Goal: Task Accomplishment & Management: Manage account settings

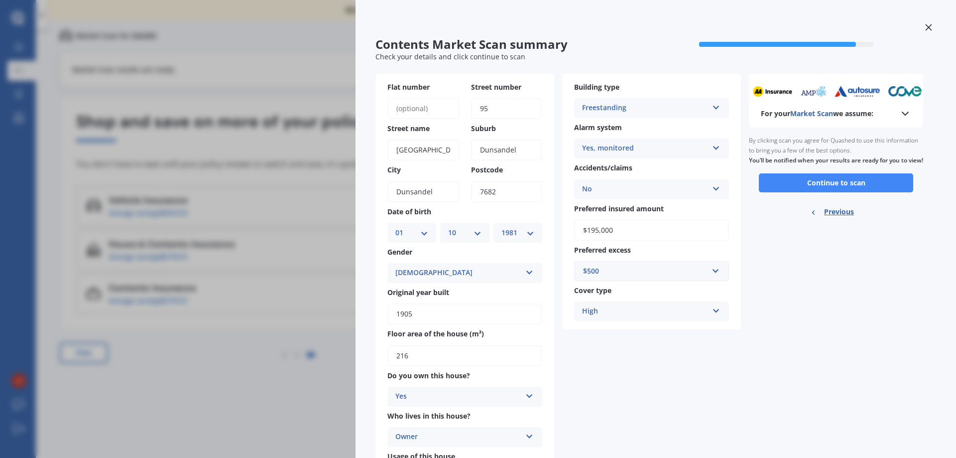
select select "01"
select select "10"
select select "1981"
click at [833, 192] on button "Continue to scan" at bounding box center [836, 182] width 154 height 19
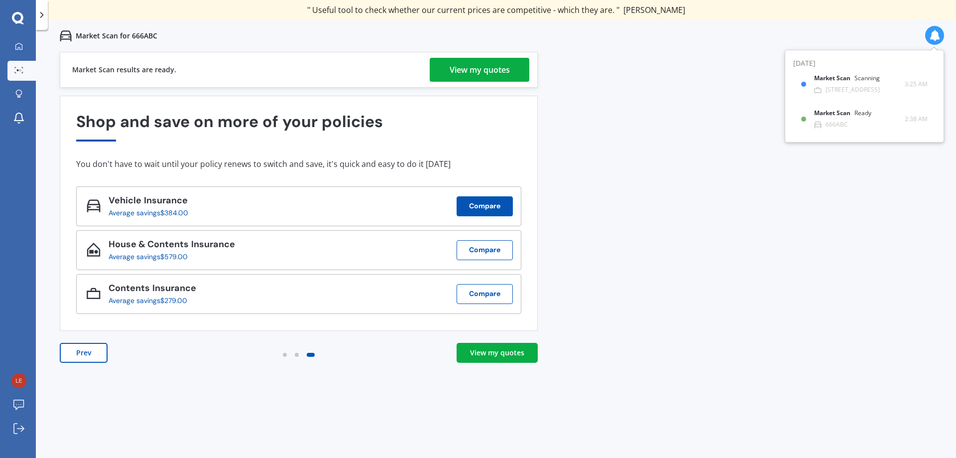
click at [467, 212] on button "Compare" at bounding box center [485, 206] width 56 height 20
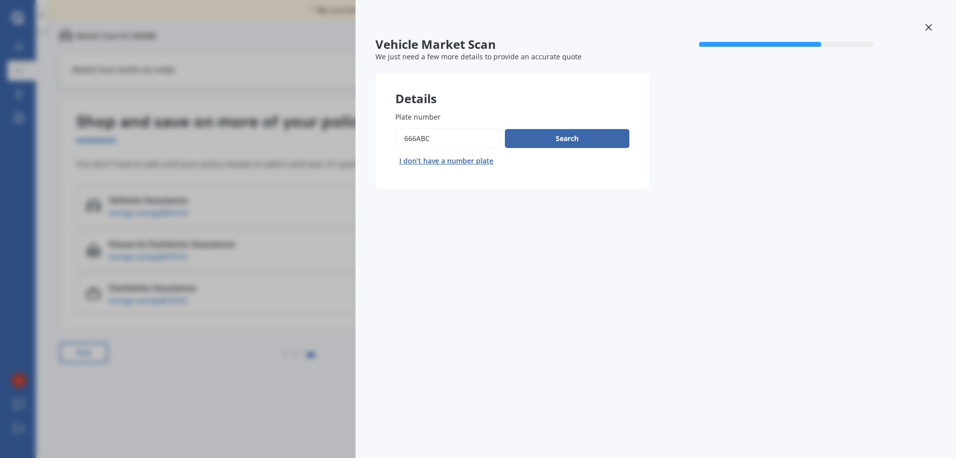
drag, startPoint x: 436, startPoint y: 141, endPoint x: 356, endPoint y: 142, distance: 80.7
click at [368, 139] on div "Vehicle Market Scan 70 % We just need a few more details to provide an accurate…" at bounding box center [656, 229] width 601 height 458
drag, startPoint x: 452, startPoint y: 137, endPoint x: 360, endPoint y: 138, distance: 92.1
click at [360, 138] on div "Vehicle Market Scan 70 % We just need a few more details to provide an accurate…" at bounding box center [656, 229] width 601 height 458
type input "4Letta"
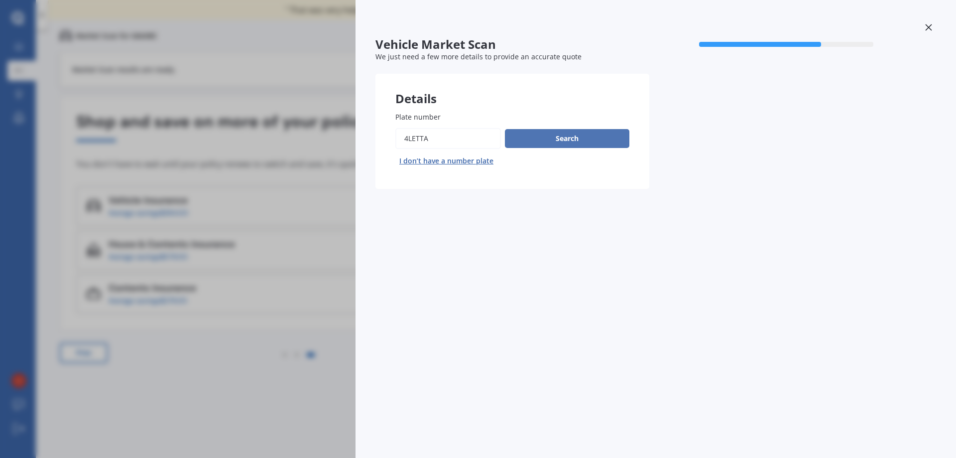
click at [583, 136] on button "Search" at bounding box center [567, 138] width 125 height 19
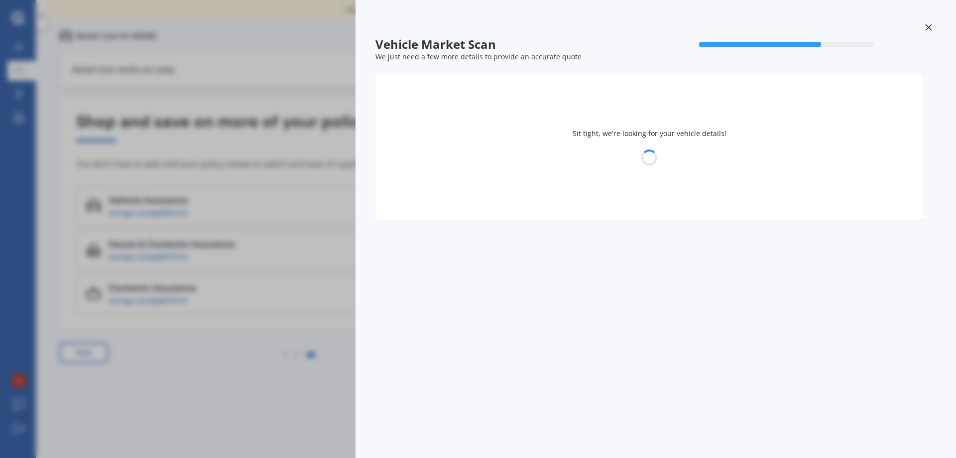
select select "01"
select select "10"
select select "1981"
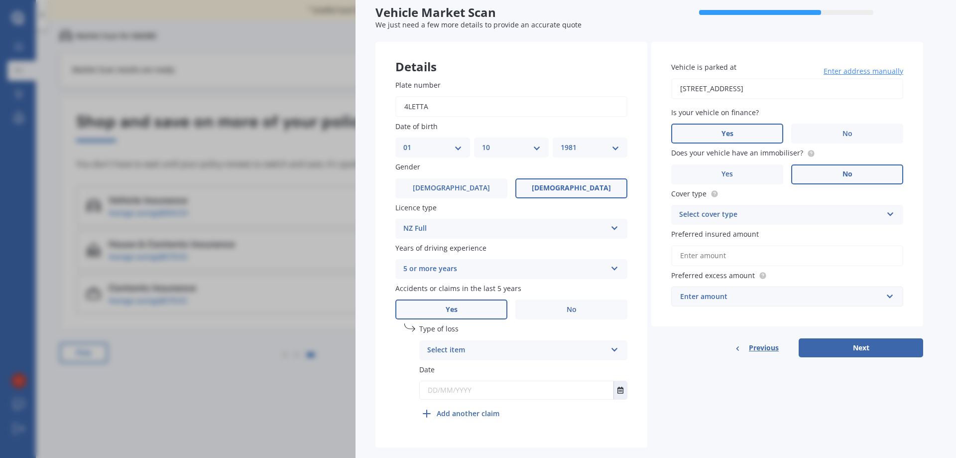
scroll to position [49, 0]
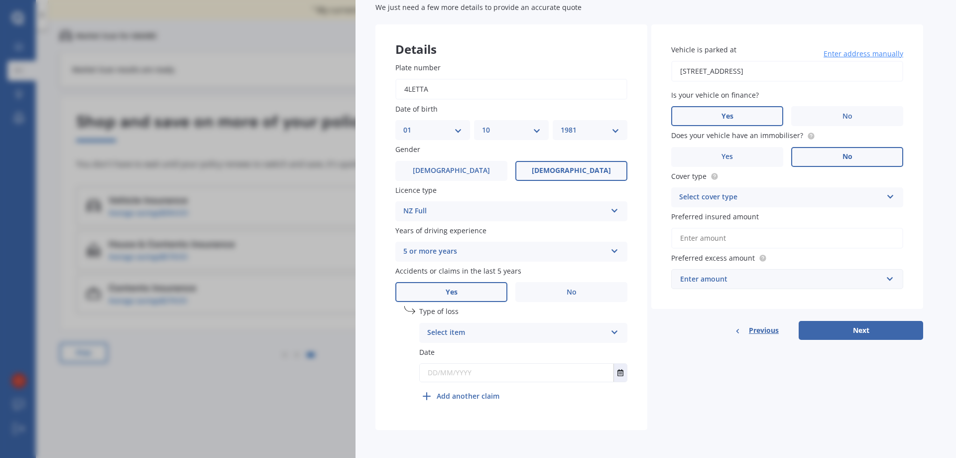
click at [464, 292] on label "Yes" at bounding box center [451, 292] width 112 height 20
click at [0, 0] on input "Yes" at bounding box center [0, 0] width 0 height 0
click at [615, 332] on icon at bounding box center [615, 330] width 8 height 7
click at [465, 370] on span "Not at fault accident" at bounding box center [463, 369] width 71 height 9
click at [464, 374] on input "text" at bounding box center [517, 373] width 194 height 18
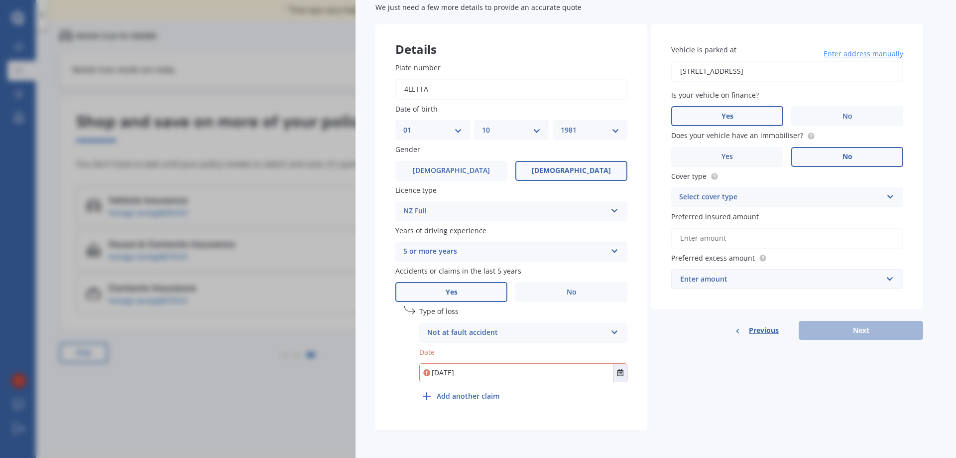
type input "[DATE]"
click at [727, 114] on span "Yes" at bounding box center [728, 116] width 12 height 8
click at [0, 0] on input "Yes" at bounding box center [0, 0] width 0 height 0
click at [809, 198] on div "Select cover type" at bounding box center [780, 197] width 203 height 12
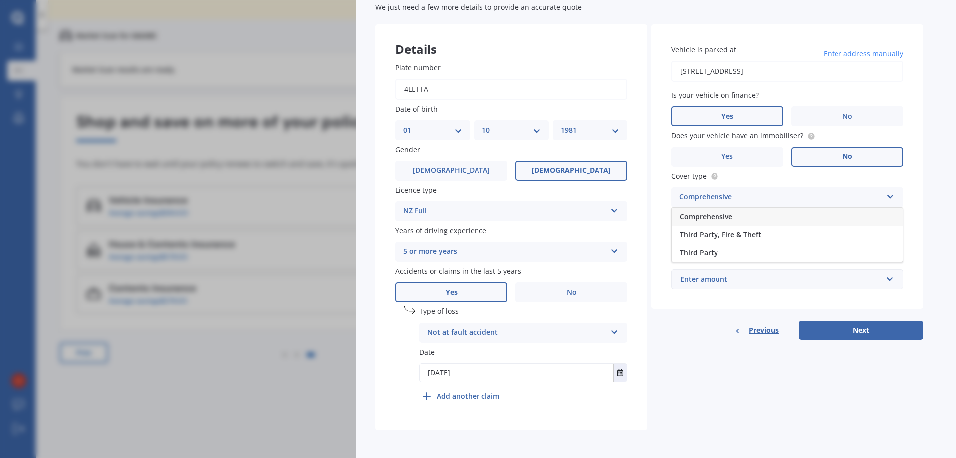
click at [721, 220] on span "Comprehensive" at bounding box center [706, 216] width 53 height 9
click at [734, 239] on input "Preferred insured amount" at bounding box center [787, 238] width 232 height 21
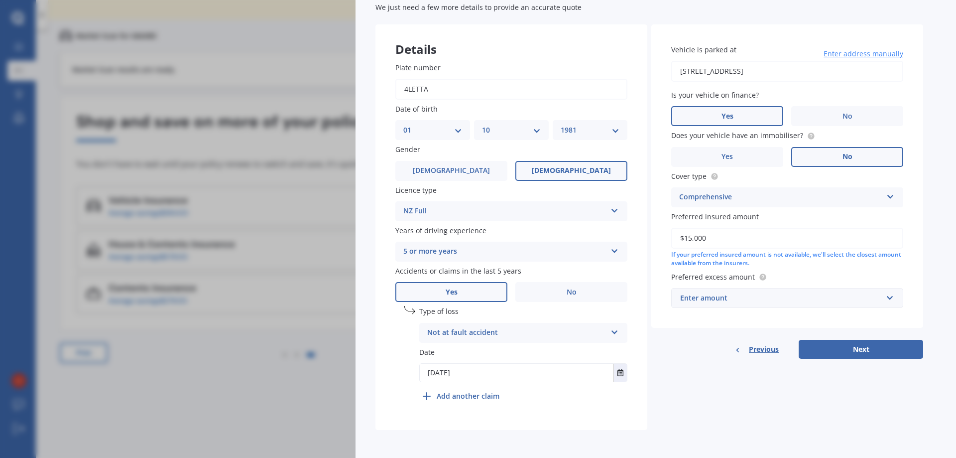
type input "$15,000"
click at [716, 306] on input "text" at bounding box center [783, 297] width 223 height 19
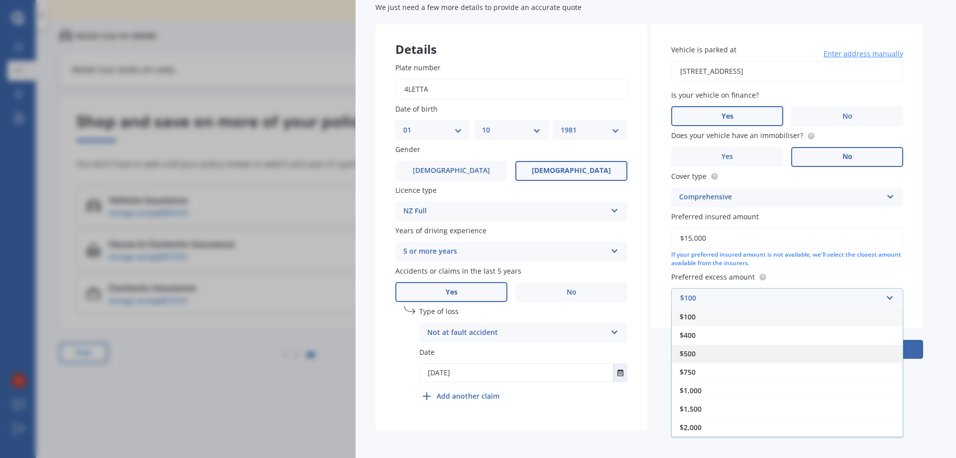
click at [693, 353] on span "$500" at bounding box center [688, 353] width 16 height 9
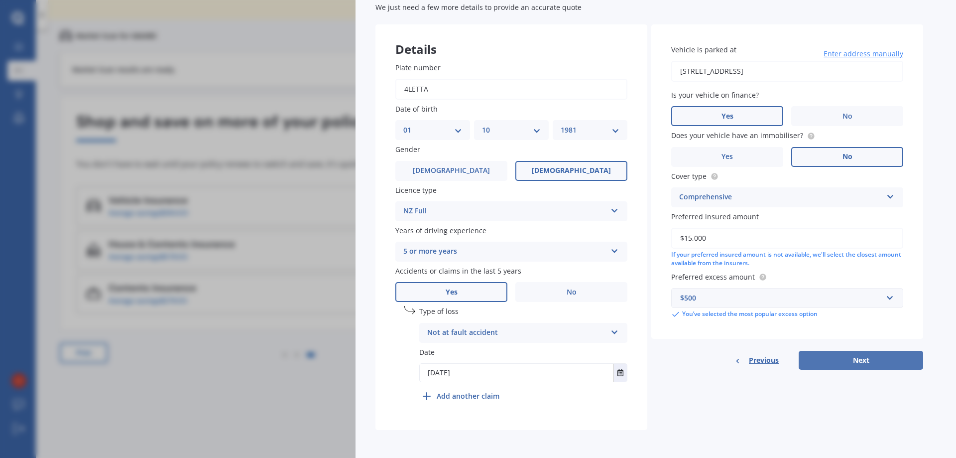
click at [836, 367] on button "Next" at bounding box center [861, 360] width 125 height 19
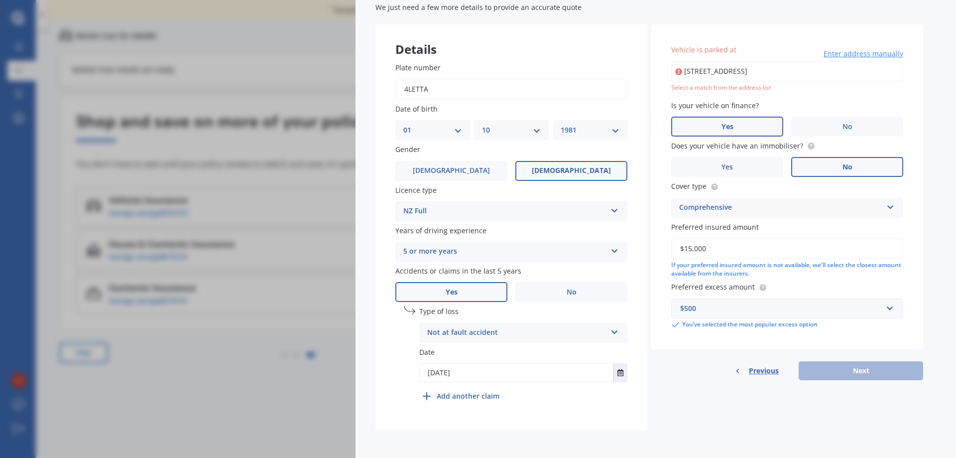
type input "[STREET_ADDRESS]"
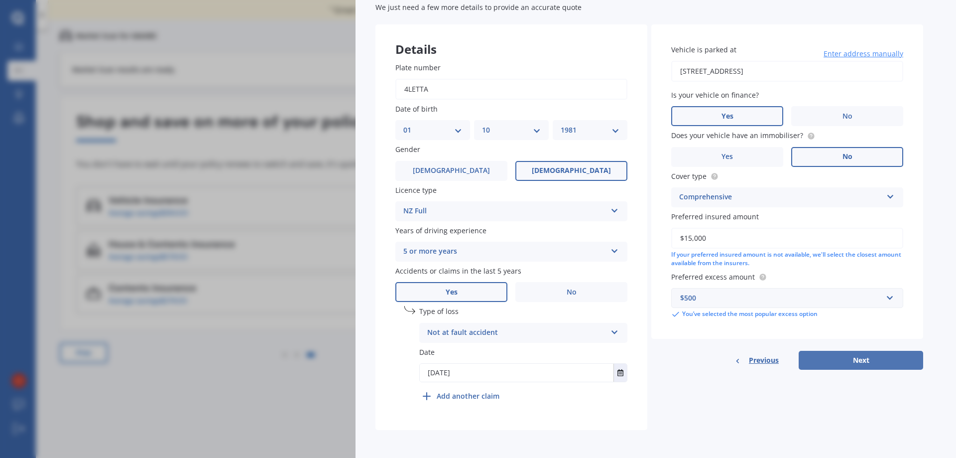
click at [865, 361] on button "Next" at bounding box center [861, 360] width 125 height 19
select select "01"
select select "10"
select select "1981"
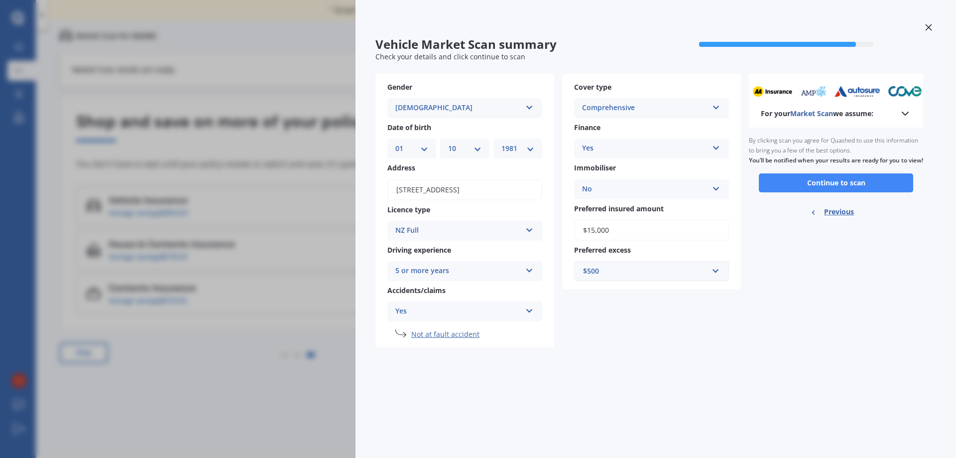
scroll to position [0, 0]
click at [821, 192] on button "Continue to scan" at bounding box center [836, 182] width 154 height 19
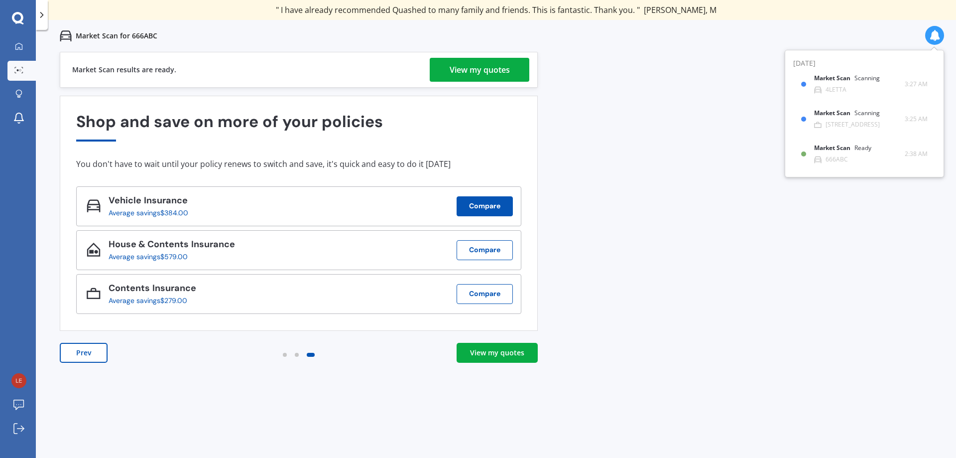
click at [500, 209] on button "Compare" at bounding box center [485, 206] width 56 height 20
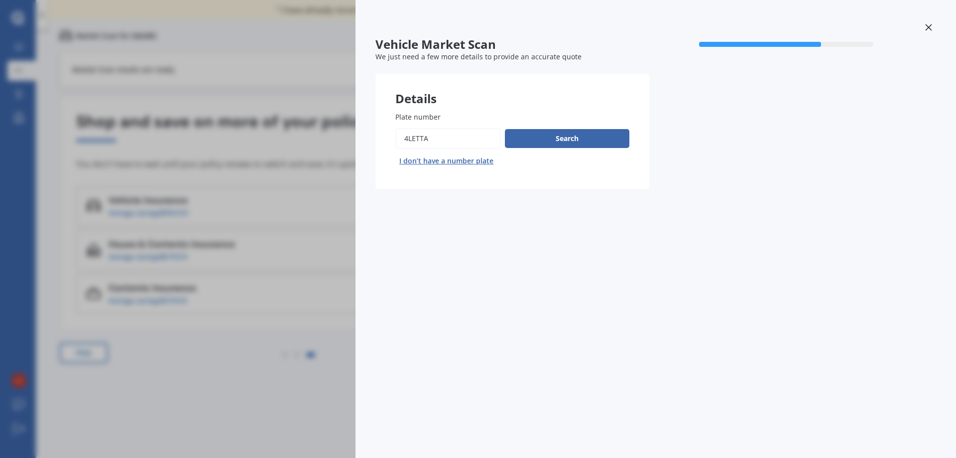
drag, startPoint x: 478, startPoint y: 143, endPoint x: 341, endPoint y: 143, distance: 136.5
click at [343, 143] on div "Vehicle Market Scan 70 % We just need a few more details to provide an accurate…" at bounding box center [478, 229] width 956 height 458
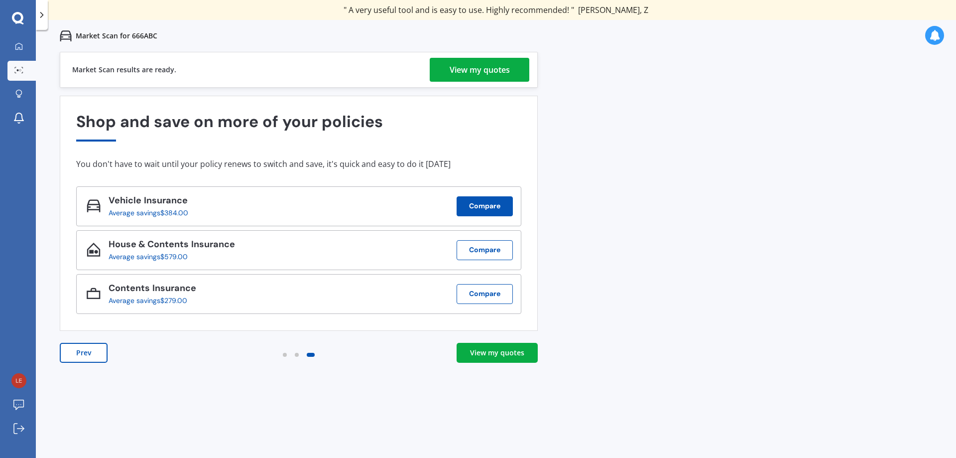
click at [477, 213] on button "Compare" at bounding box center [485, 206] width 56 height 20
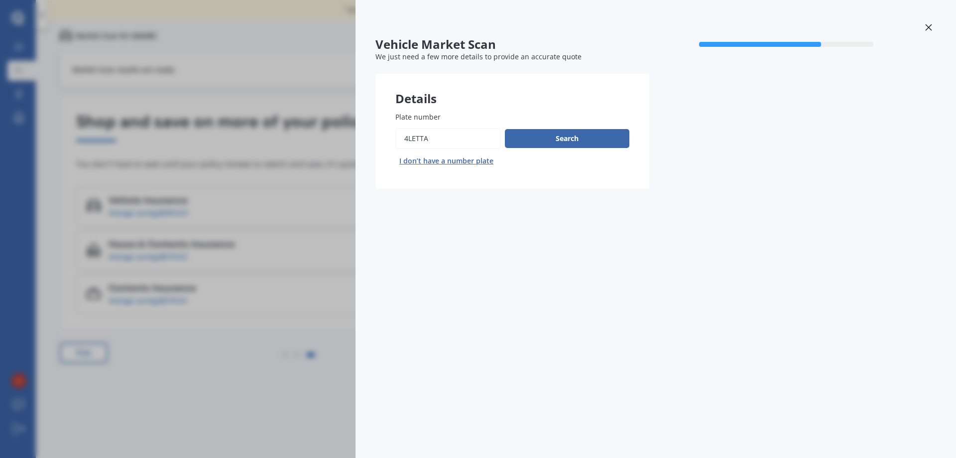
click at [470, 138] on input "Plate number" at bounding box center [448, 138] width 106 height 21
type input "4"
type input "GEC536"
click at [605, 138] on button "Search" at bounding box center [567, 138] width 125 height 19
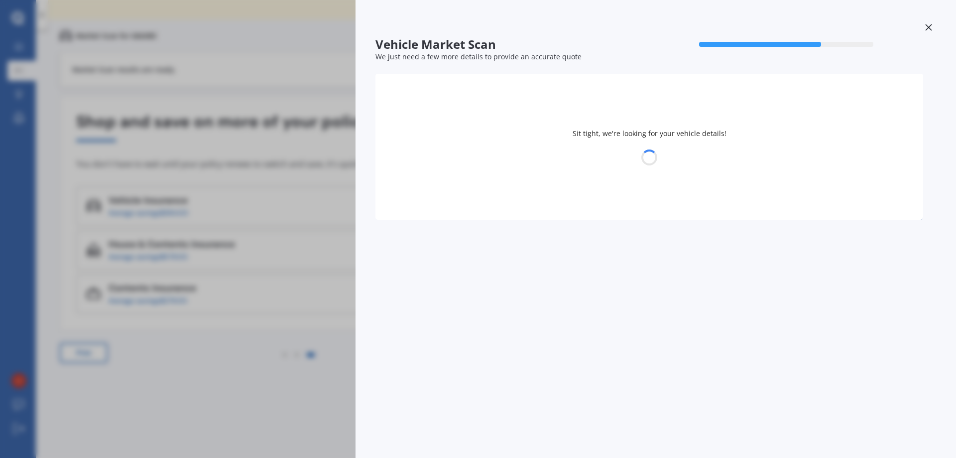
select select "SUZUKI"
select select "SWIFT"
select select "01"
select select "10"
select select "1981"
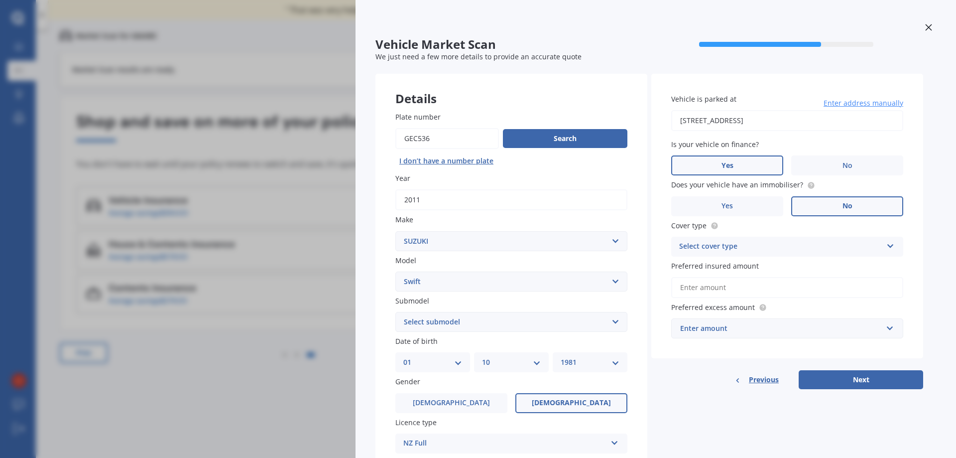
click at [524, 319] on select "Select submodel (All other) Cino Diesel Turbo GA GL GLX GO GP GS GTI LTD RS Hyb…" at bounding box center [511, 322] width 232 height 20
click at [538, 22] on div at bounding box center [656, 28] width 561 height 17
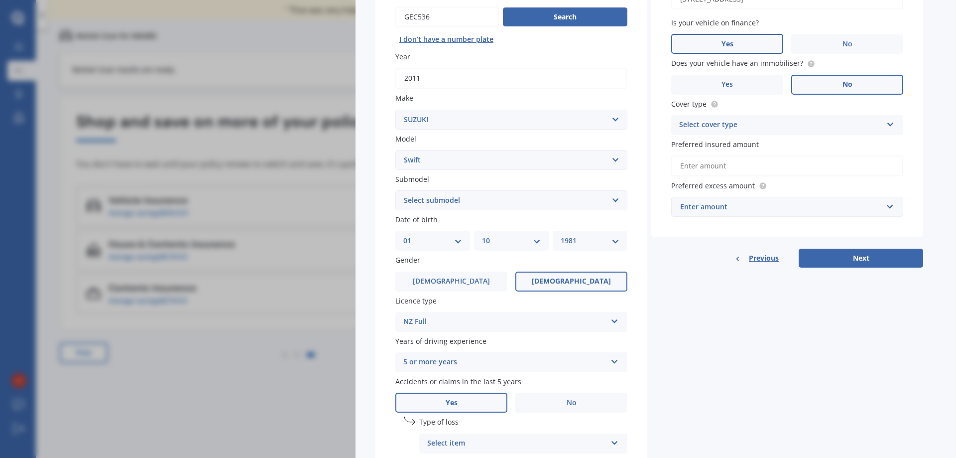
scroll to position [199, 0]
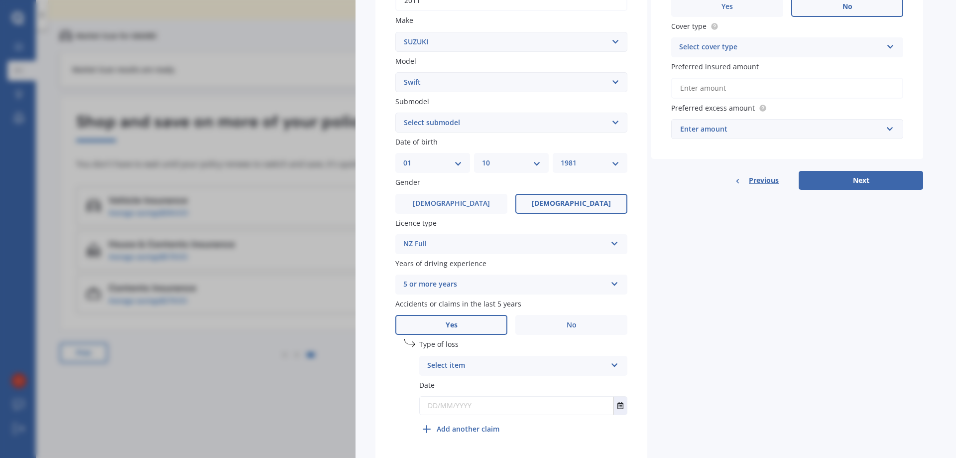
click at [567, 360] on div "Select item" at bounding box center [516, 366] width 179 height 12
click at [477, 407] on span "Not at fault accident" at bounding box center [463, 402] width 71 height 9
click at [463, 409] on input "text" at bounding box center [517, 405] width 194 height 18
type input "[DATE]"
click at [712, 378] on div "Details Plate number Search I don’t have a number plate Year [DATE] Make Select…" at bounding box center [650, 168] width 548 height 588
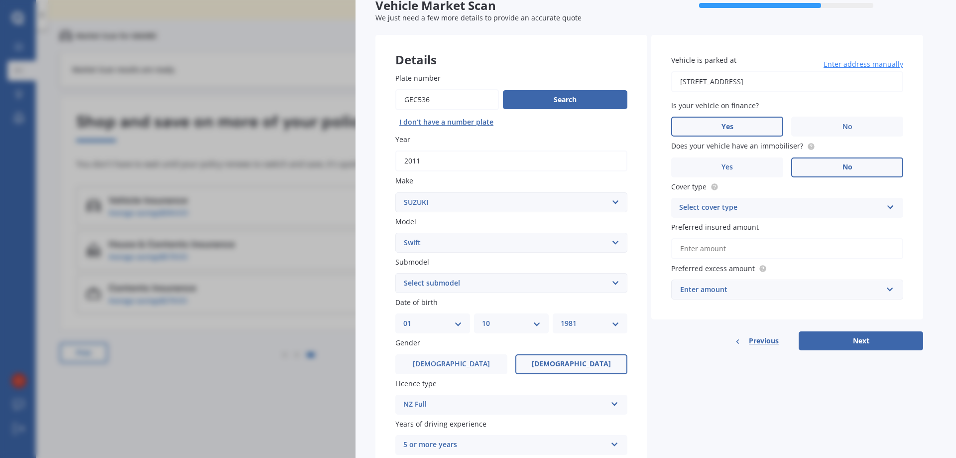
scroll to position [0, 0]
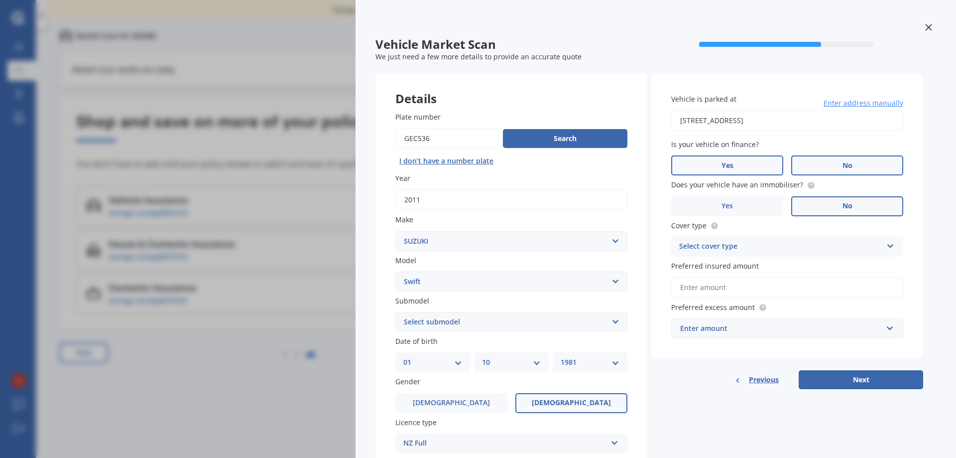
click at [838, 169] on label "No" at bounding box center [847, 165] width 112 height 20
click at [0, 0] on input "No" at bounding box center [0, 0] width 0 height 0
click at [841, 241] on div "Select cover type" at bounding box center [780, 247] width 203 height 12
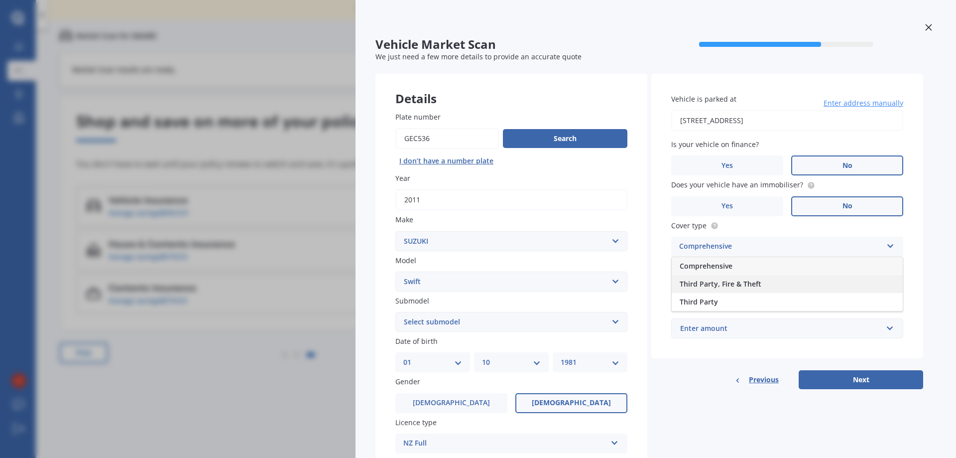
click at [716, 288] on span "Third Party, Fire & Theft" at bounding box center [721, 283] width 82 height 9
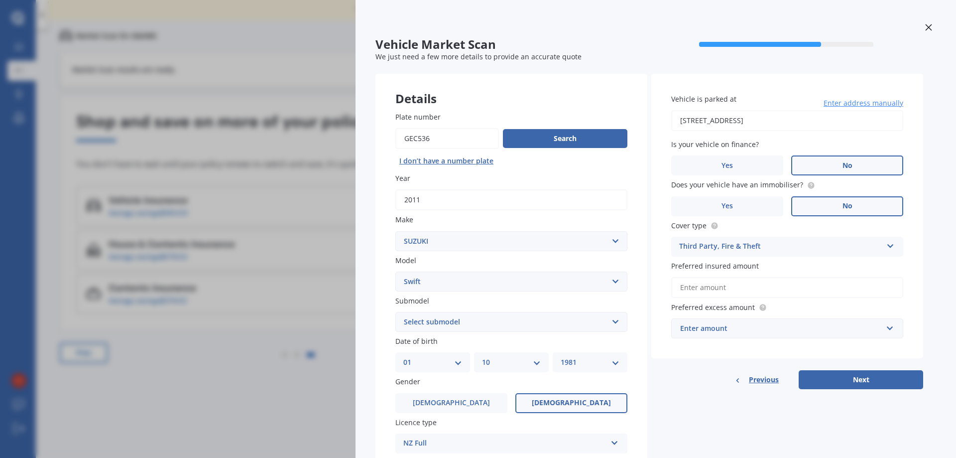
click at [723, 289] on input "Preferred insured amount" at bounding box center [787, 287] width 232 height 21
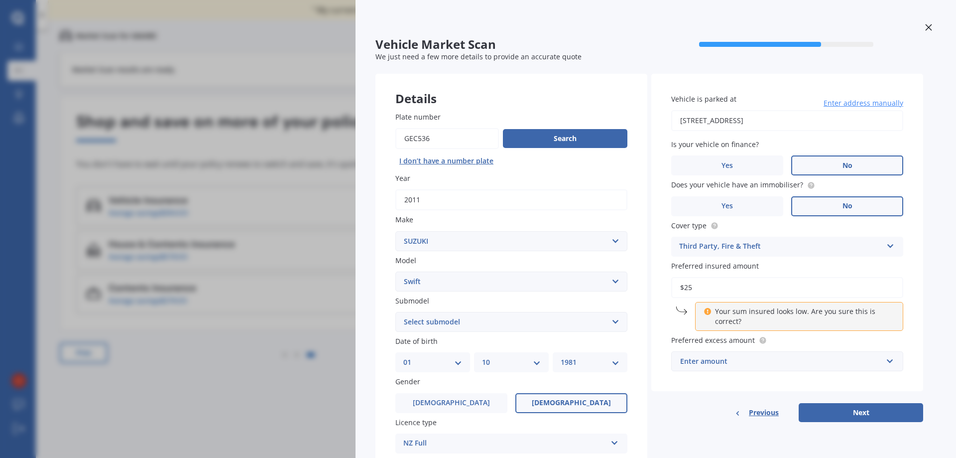
type input "$2"
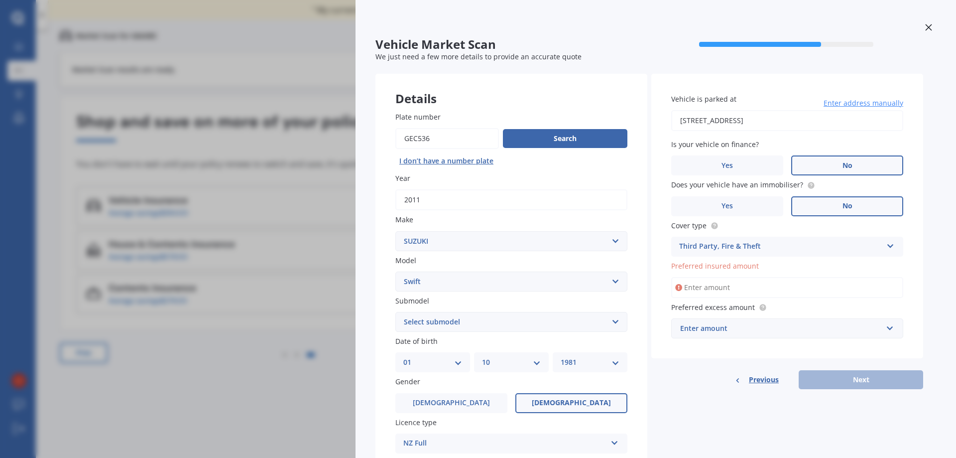
click at [787, 236] on div "Cover type Third Party, Fire & Theft Comprehensive Third Party, Fire & Theft Th…" at bounding box center [787, 238] width 232 height 36
click at [804, 247] on div "Third Party, Fire & Theft" at bounding box center [780, 247] width 203 height 12
click at [759, 289] on div "Third Party, Fire & Theft" at bounding box center [787, 284] width 231 height 18
click at [751, 291] on input "Preferred insured amount" at bounding box center [787, 287] width 232 height 21
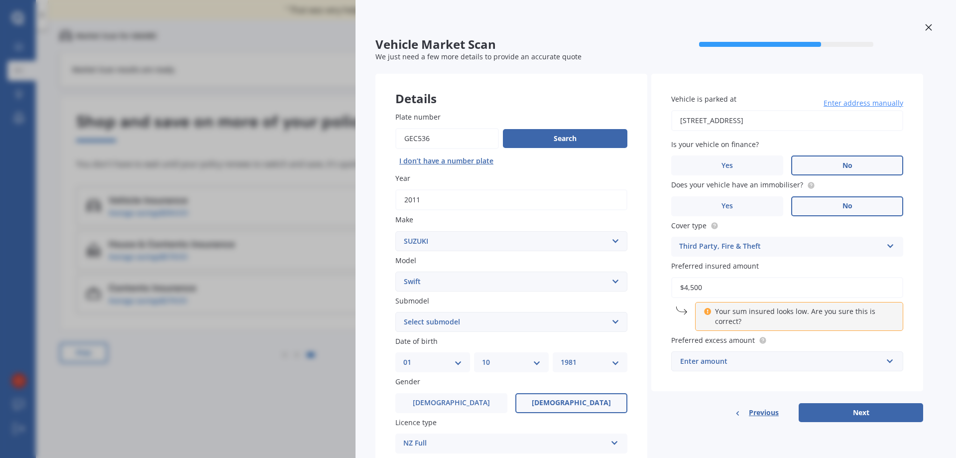
click at [763, 382] on div "Vehicle is parked at [STREET_ADDRESS] Enter address manually Is your vehicle on…" at bounding box center [787, 233] width 272 height 318
drag, startPoint x: 707, startPoint y: 291, endPoint x: 668, endPoint y: 285, distance: 39.4
click at [668, 285] on div "Vehicle is parked at [STREET_ADDRESS] Enter address manually Is your vehicle on…" at bounding box center [787, 233] width 272 height 318
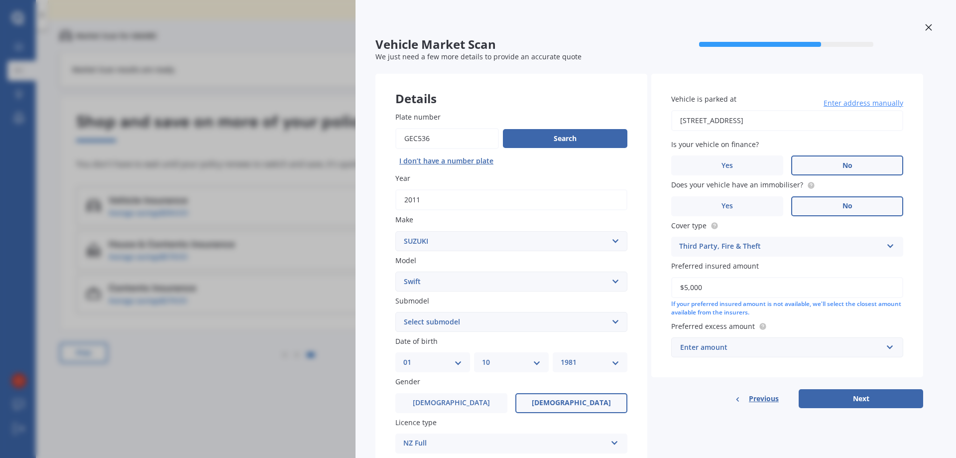
type input "$5,000"
click at [702, 396] on div "Previous Next" at bounding box center [787, 398] width 272 height 19
click at [716, 345] on div "Enter amount" at bounding box center [781, 347] width 202 height 11
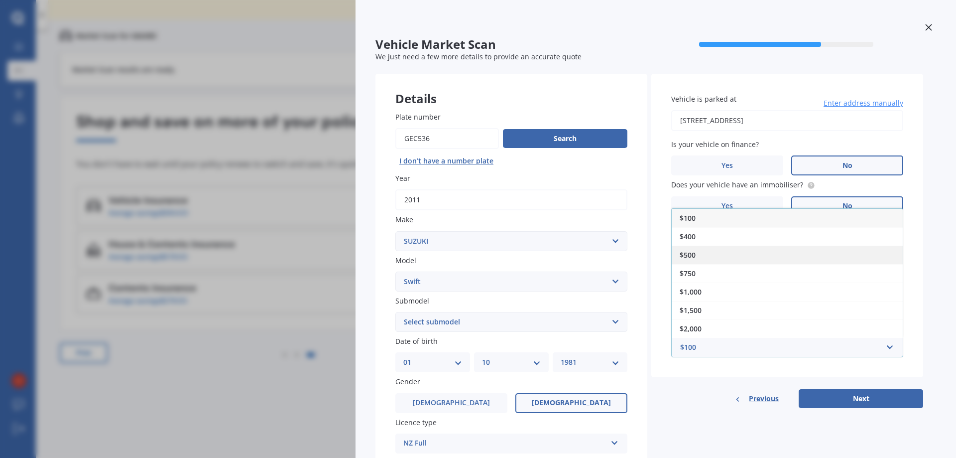
click at [706, 256] on div "$500" at bounding box center [787, 255] width 231 height 18
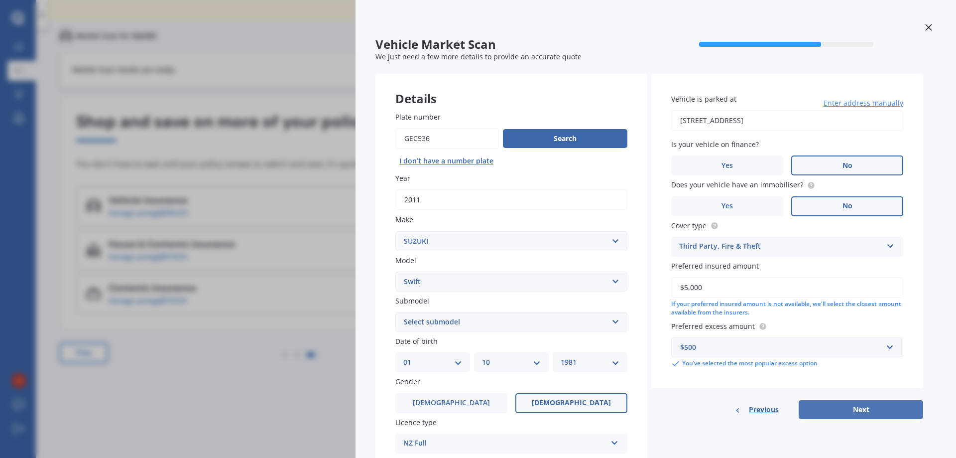
click at [858, 412] on button "Next" at bounding box center [861, 409] width 125 height 19
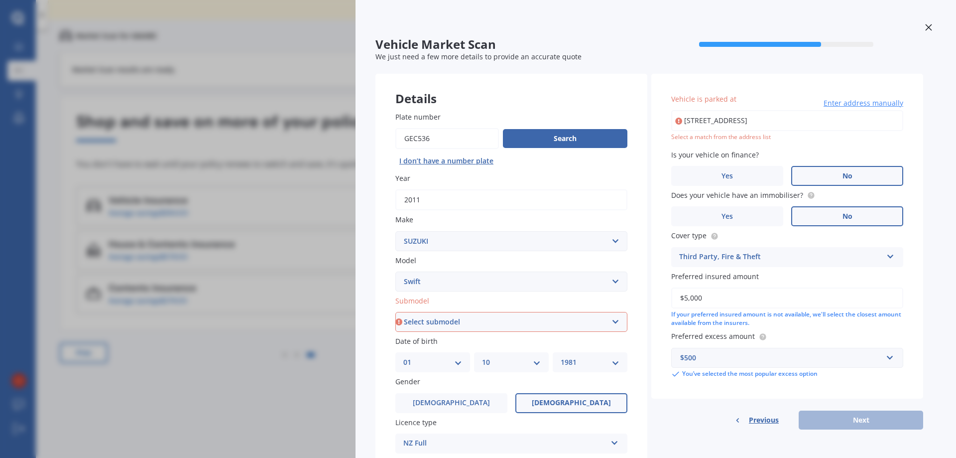
click at [489, 318] on select "Select submodel (All other) Cino Diesel Turbo GA GL GLX GO GP GS GTI LTD RS Hyb…" at bounding box center [511, 322] width 232 height 20
click at [504, 319] on select "Select submodel (All other) Cino Diesel Turbo GA GL GLX GO GP GS GTI LTD RS Hyb…" at bounding box center [511, 322] width 232 height 20
select select "GS"
click at [395, 312] on select "Select submodel (All other) Cino Diesel Turbo GA GL GLX GO GP GS GTI LTD RS Hyb…" at bounding box center [511, 322] width 232 height 20
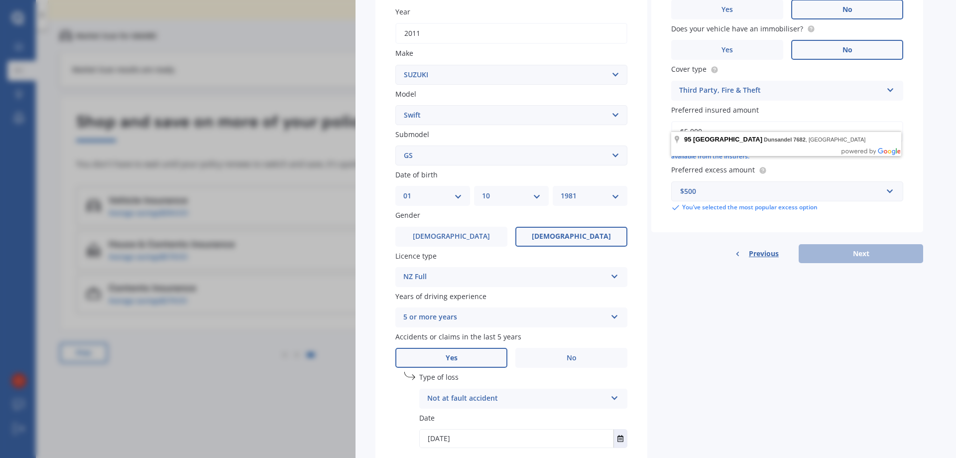
scroll to position [166, 0]
click at [475, 380] on label "Type of loss" at bounding box center [523, 377] width 208 height 10
click at [504, 405] on div "Not at fault accident At fault accident Not at fault accident" at bounding box center [523, 399] width 208 height 20
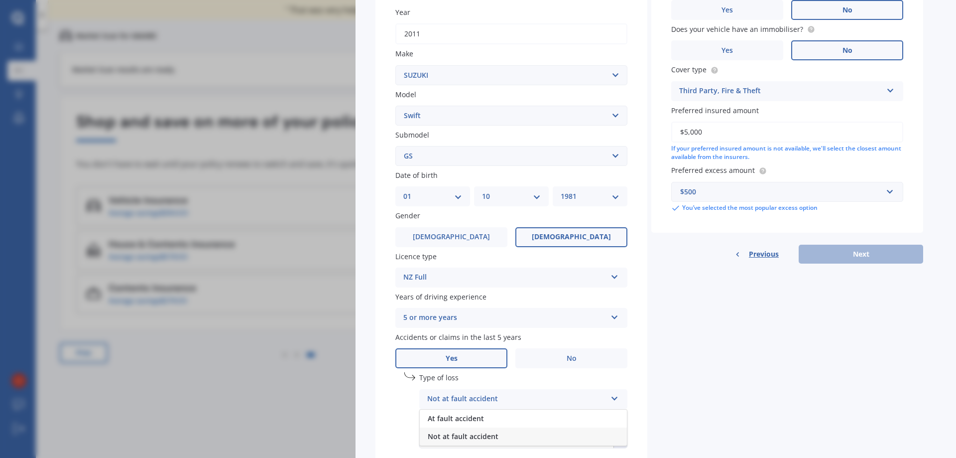
click at [475, 440] on span "Not at fault accident" at bounding box center [463, 435] width 71 height 9
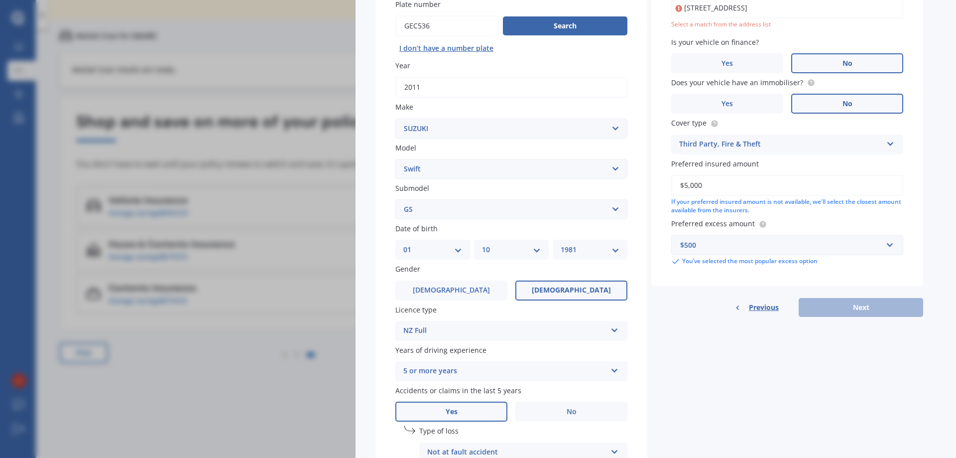
scroll to position [0, 0]
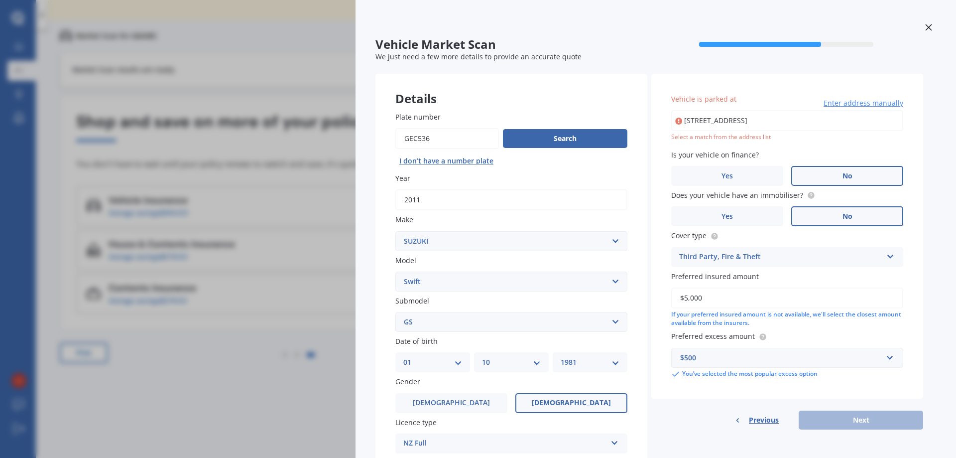
click at [710, 121] on input "[STREET_ADDRESS]" at bounding box center [787, 120] width 232 height 21
type input "[STREET_ADDRESS]"
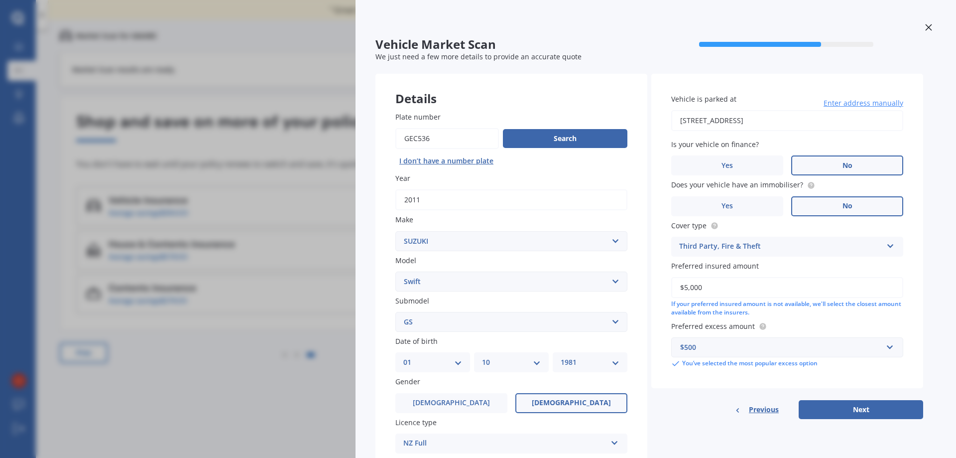
drag, startPoint x: 890, startPoint y: 406, endPoint x: 838, endPoint y: 443, distance: 62.9
click at [889, 406] on button "Next" at bounding box center [861, 409] width 125 height 19
select select "01"
select select "10"
select select "1981"
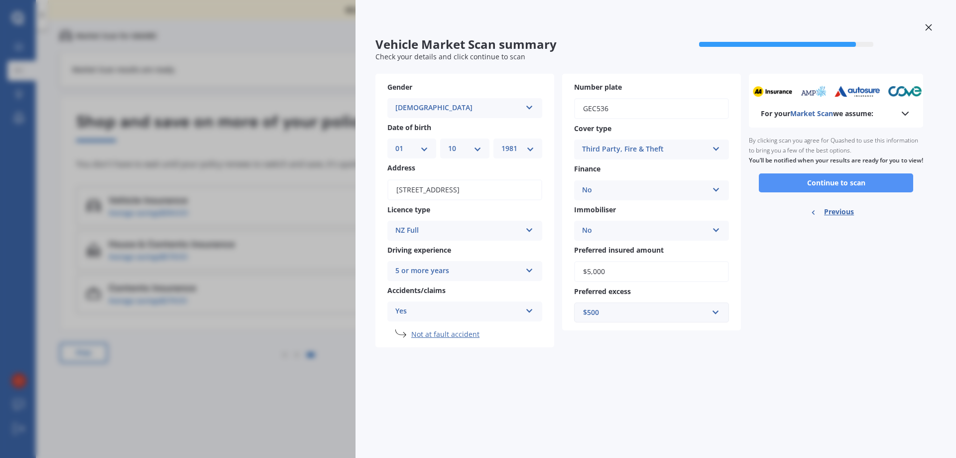
click at [825, 187] on button "Continue to scan" at bounding box center [836, 182] width 154 height 19
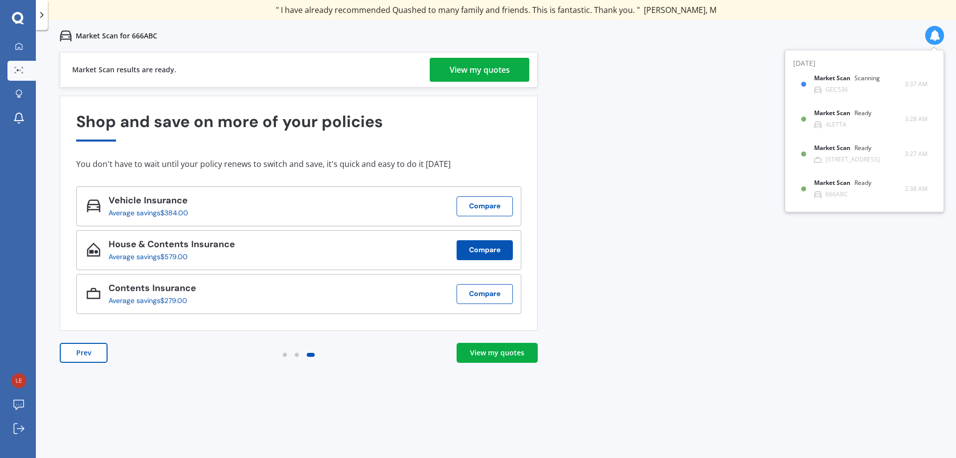
click at [484, 252] on button "Compare" at bounding box center [485, 250] width 56 height 20
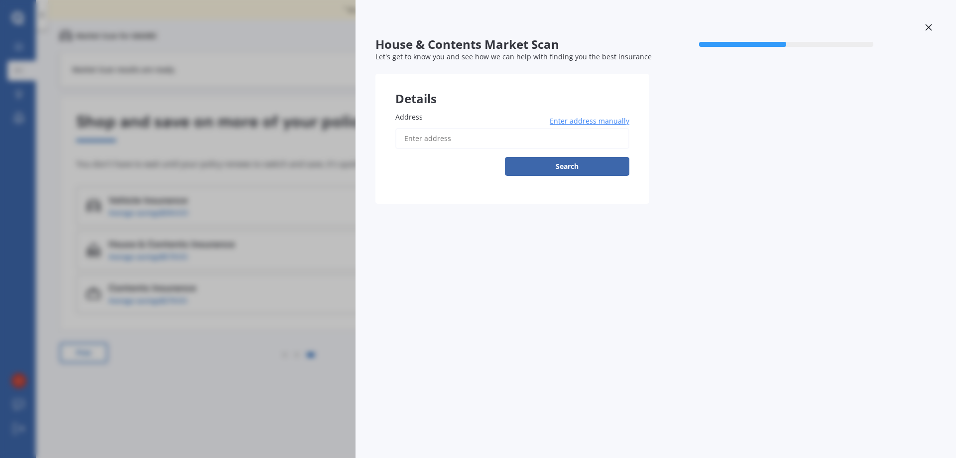
click at [588, 120] on span "Enter address manually" at bounding box center [590, 121] width 80 height 10
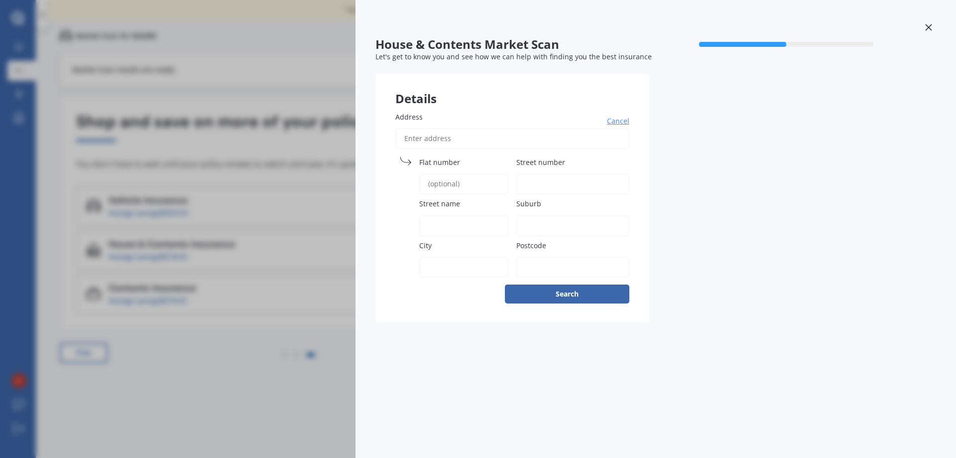
click at [541, 147] on input "Address" at bounding box center [512, 138] width 234 height 21
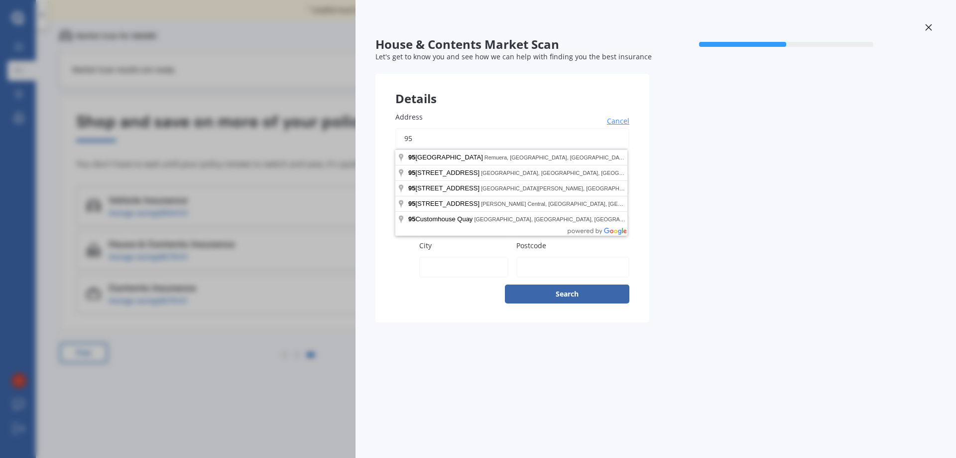
type input "[STREET_ADDRESS]"
type input "95"
type input "[GEOGRAPHIC_DATA]"
type input "Dunsandel"
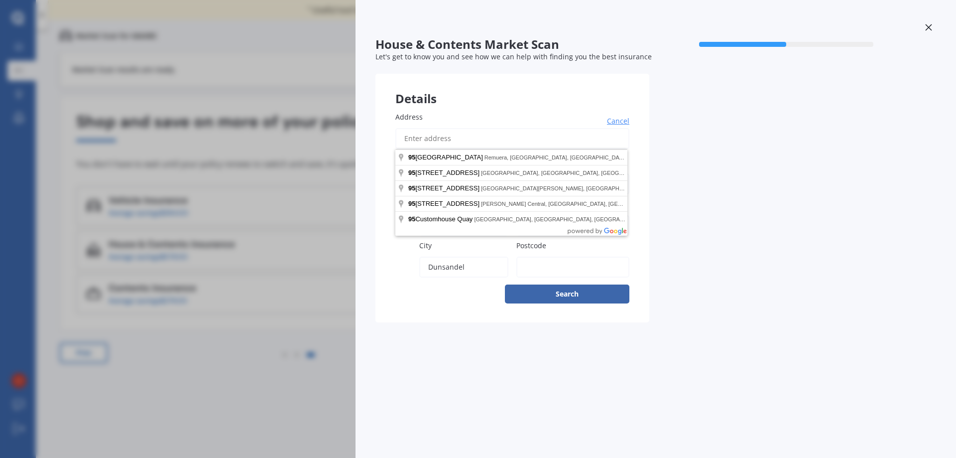
type input "7682"
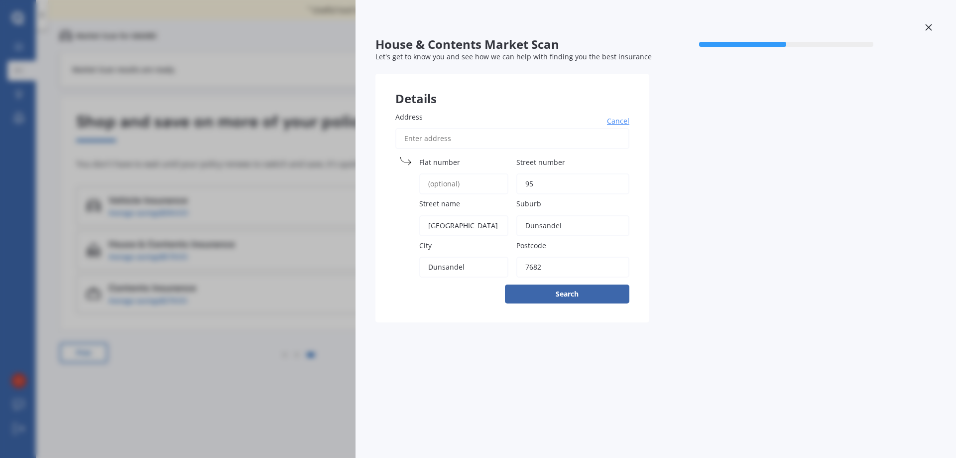
click at [454, 140] on input "Address" at bounding box center [512, 138] width 234 height 21
click at [588, 296] on button "Search" at bounding box center [567, 293] width 125 height 19
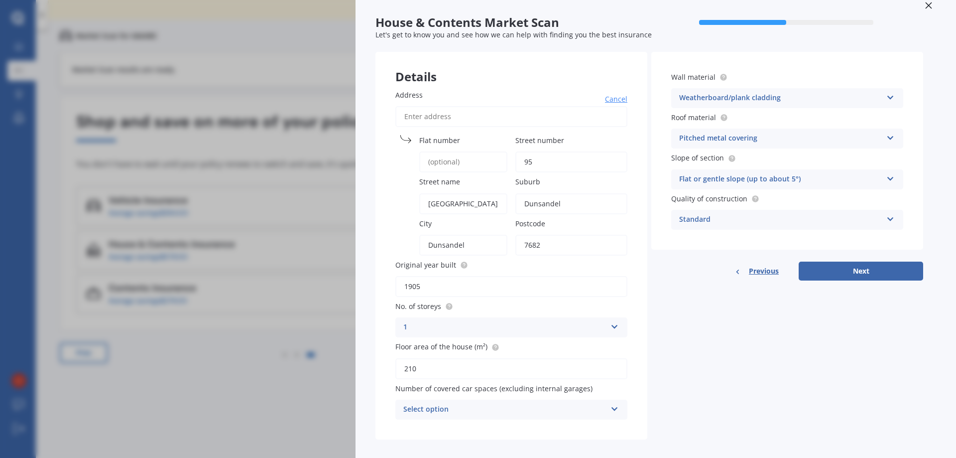
scroll to position [31, 0]
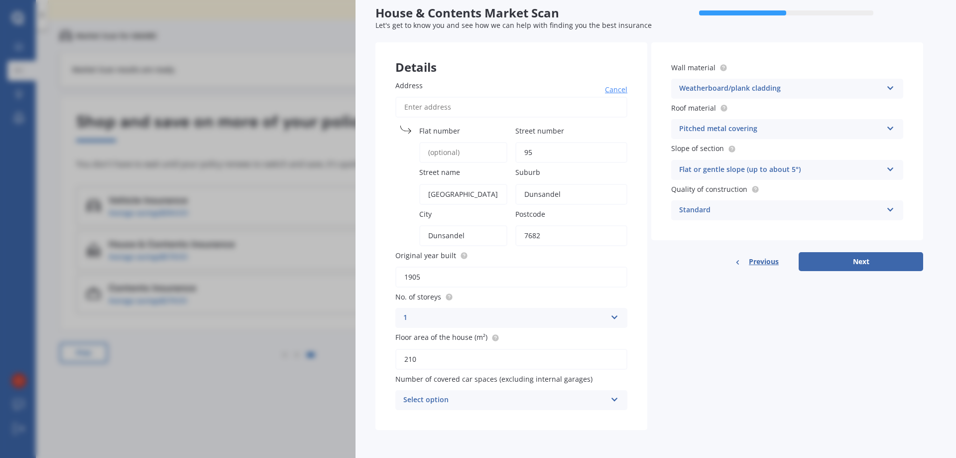
click at [430, 356] on input "210" at bounding box center [511, 359] width 232 height 21
type input "216"
click at [615, 398] on icon at bounding box center [615, 397] width 8 height 7
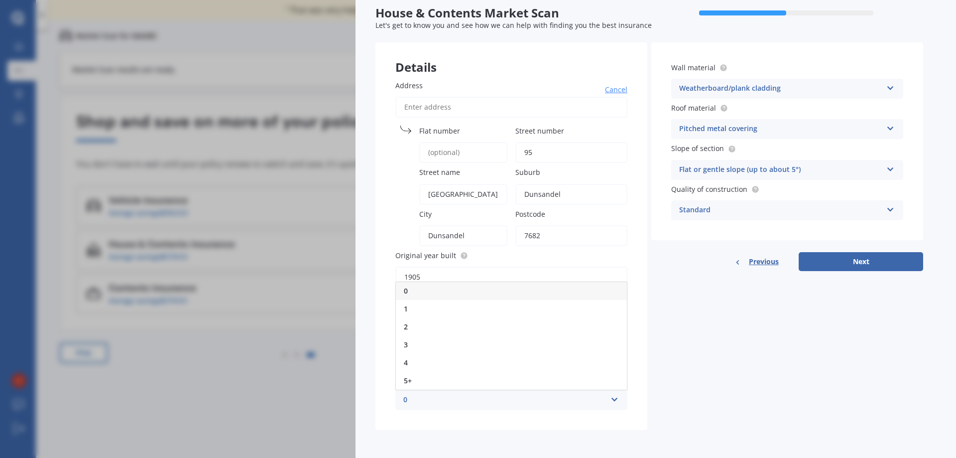
click at [419, 291] on div "0" at bounding box center [511, 291] width 231 height 18
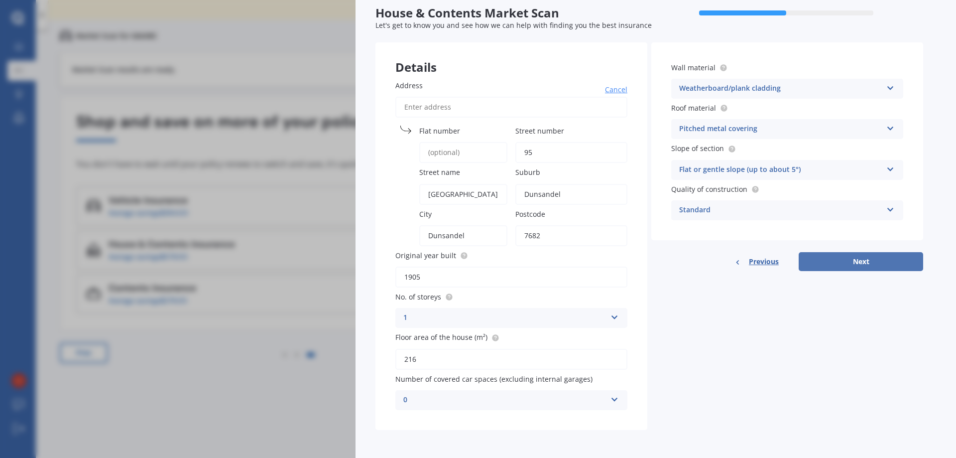
click at [877, 262] on button "Next" at bounding box center [861, 261] width 125 height 19
select select "01"
select select "10"
select select "1981"
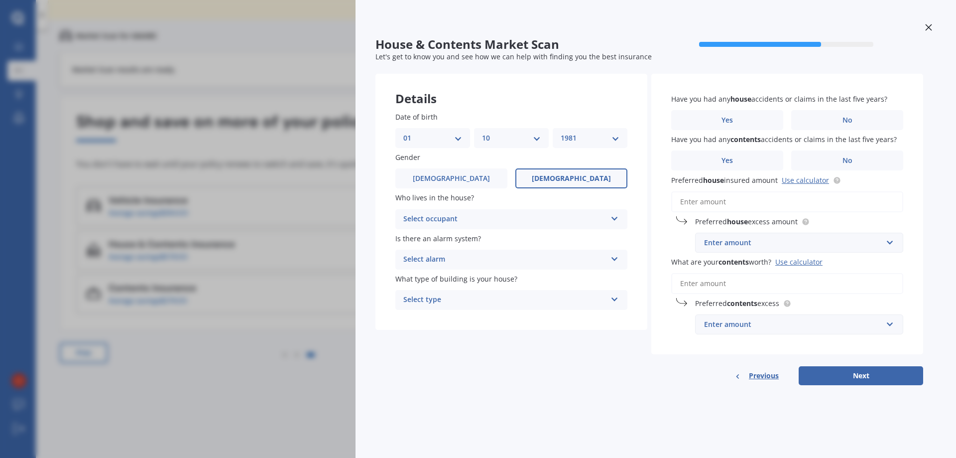
scroll to position [0, 0]
click at [593, 217] on div "Select occupant" at bounding box center [504, 219] width 203 height 12
click at [528, 237] on div "Owner" at bounding box center [511, 239] width 231 height 18
click at [603, 219] on div "Owner" at bounding box center [504, 219] width 203 height 12
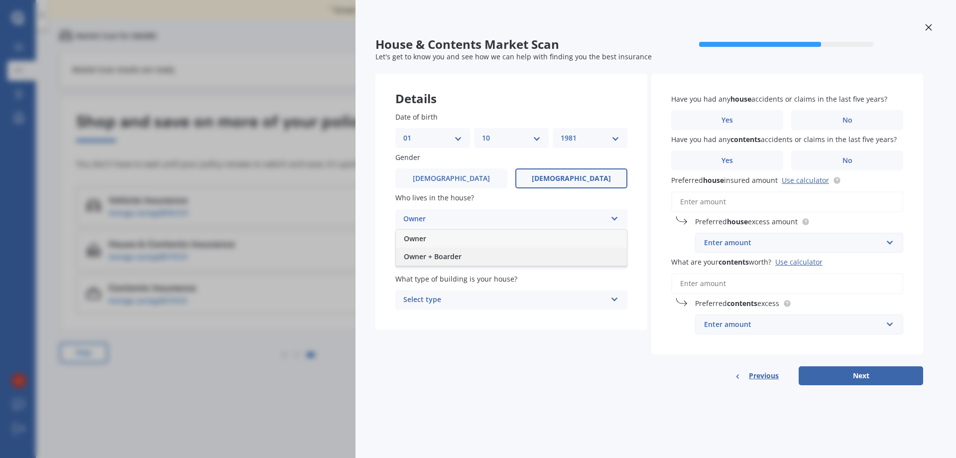
click at [425, 254] on span "Owner + Boarder" at bounding box center [433, 256] width 58 height 9
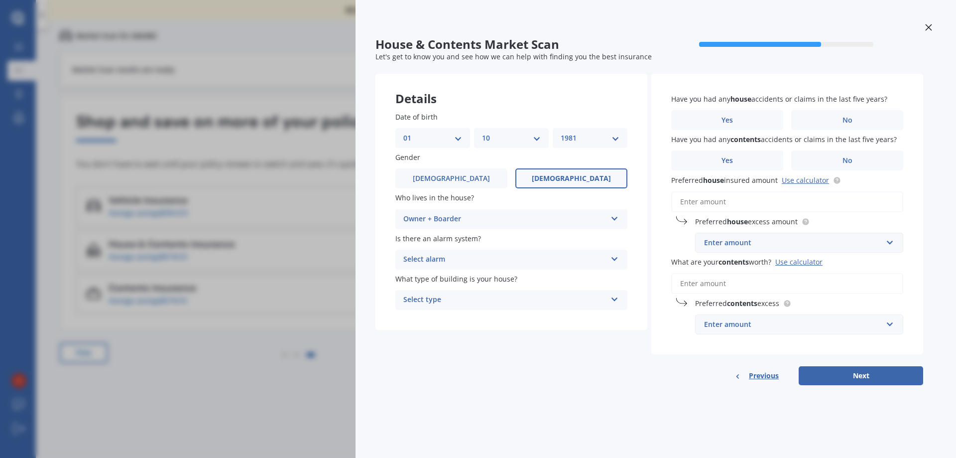
click at [594, 256] on div "Select alarm" at bounding box center [504, 260] width 203 height 12
click at [460, 281] on div "Yes, monitored" at bounding box center [511, 279] width 231 height 18
click at [505, 297] on div "Select type" at bounding box center [504, 300] width 203 height 12
click at [459, 316] on div "Freestanding" at bounding box center [511, 319] width 231 height 18
click at [824, 118] on label "No" at bounding box center [847, 120] width 112 height 20
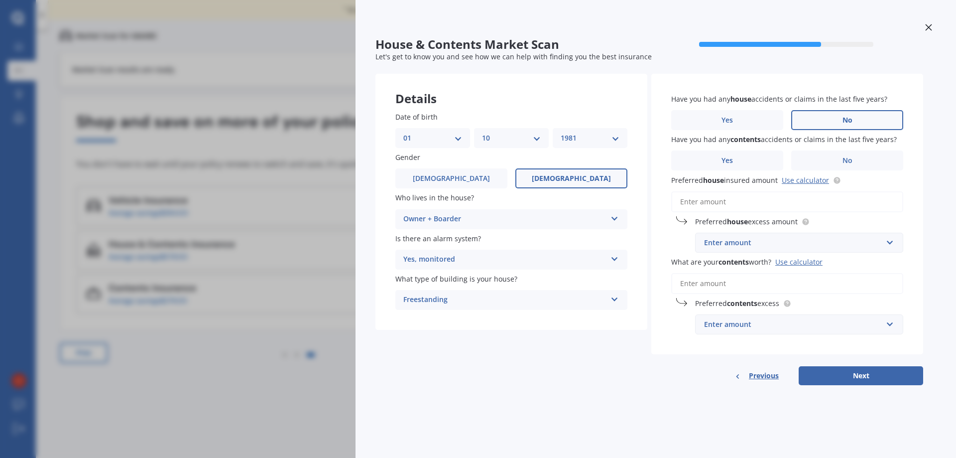
click at [0, 0] on input "No" at bounding box center [0, 0] width 0 height 0
click at [857, 161] on label "No" at bounding box center [847, 160] width 112 height 20
click at [0, 0] on input "No" at bounding box center [0, 0] width 0 height 0
click at [752, 224] on span "Preferred house excess amount" at bounding box center [746, 221] width 103 height 9
click at [809, 243] on div "Enter amount" at bounding box center [793, 242] width 178 height 11
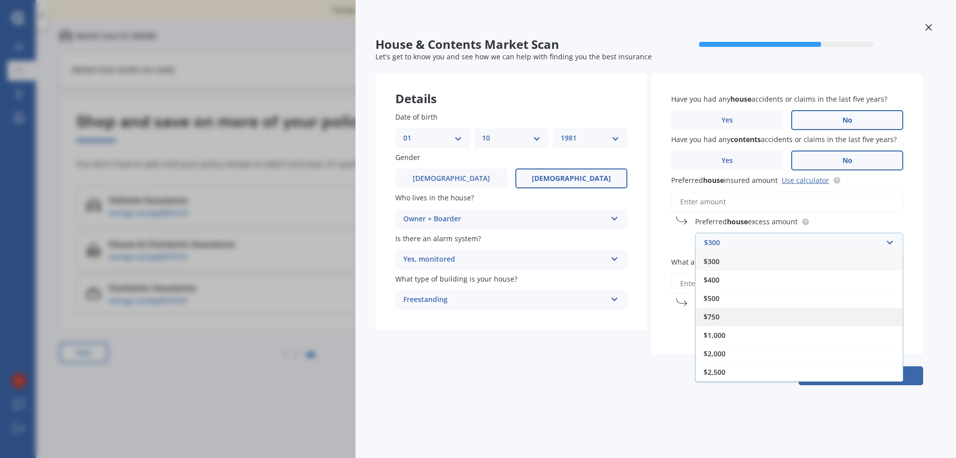
click at [747, 320] on div "$750" at bounding box center [799, 316] width 207 height 18
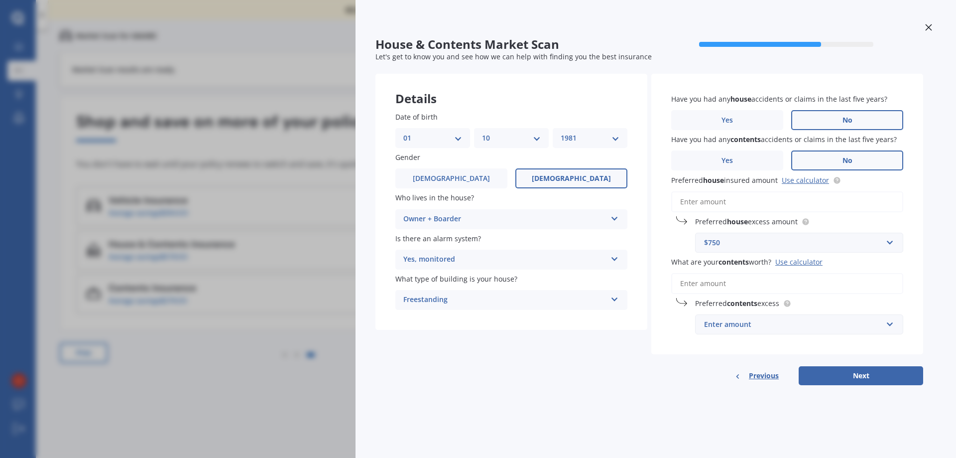
click at [734, 290] on input "What are your contents worth? Use calculator" at bounding box center [787, 283] width 232 height 21
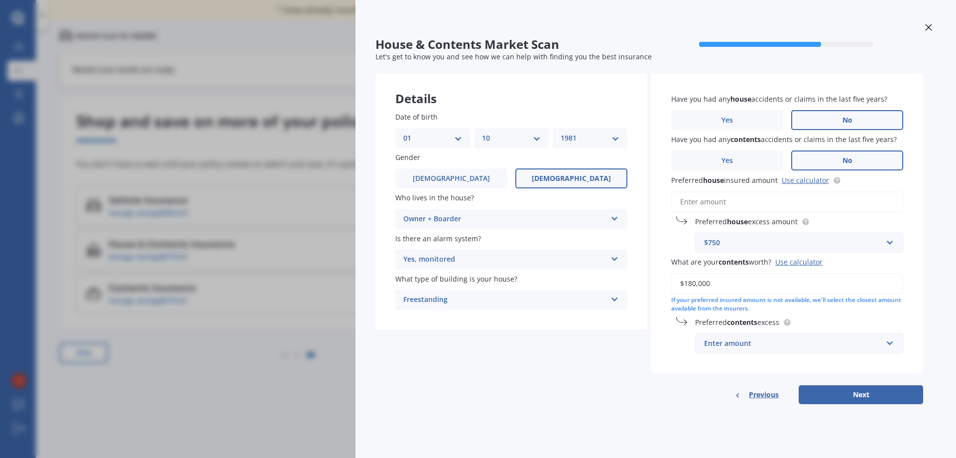
type input "$180,000"
click at [755, 345] on div "Enter amount" at bounding box center [793, 343] width 178 height 11
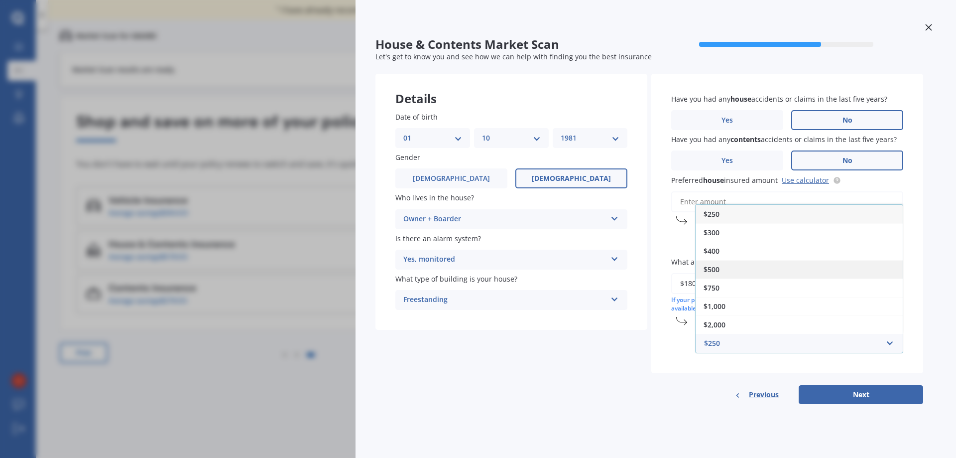
click at [728, 270] on div "$500" at bounding box center [799, 269] width 207 height 18
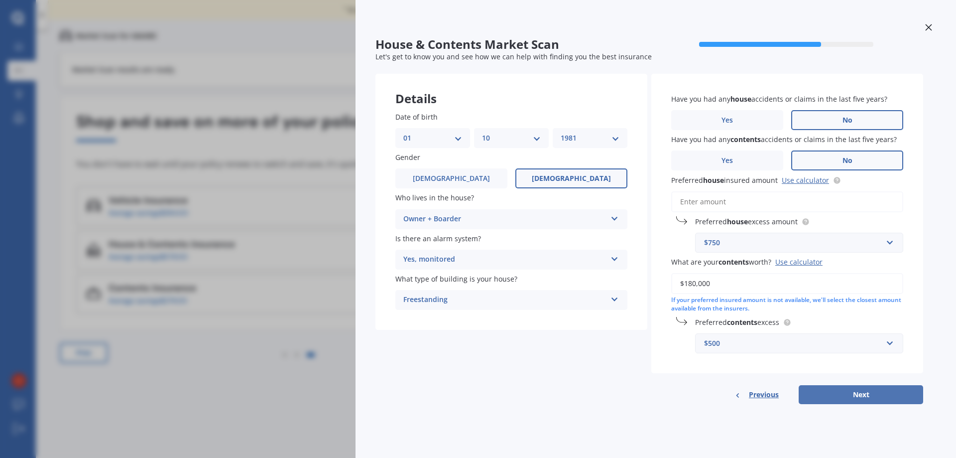
click at [889, 395] on button "Next" at bounding box center [861, 394] width 125 height 19
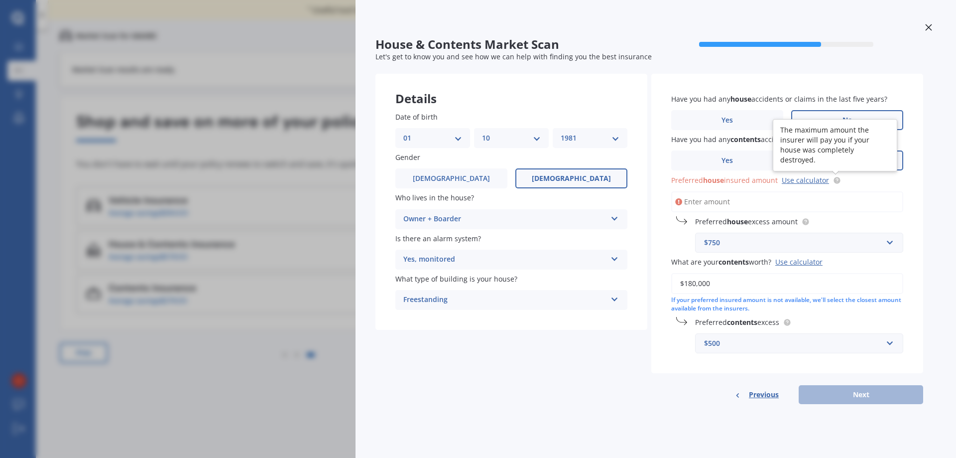
click at [835, 180] on circle at bounding box center [837, 180] width 6 height 6
click at [815, 181] on link "Use calculator" at bounding box center [805, 179] width 47 height 9
click at [730, 205] on input "Preferred house insured amount Use calculator" at bounding box center [787, 201] width 232 height 21
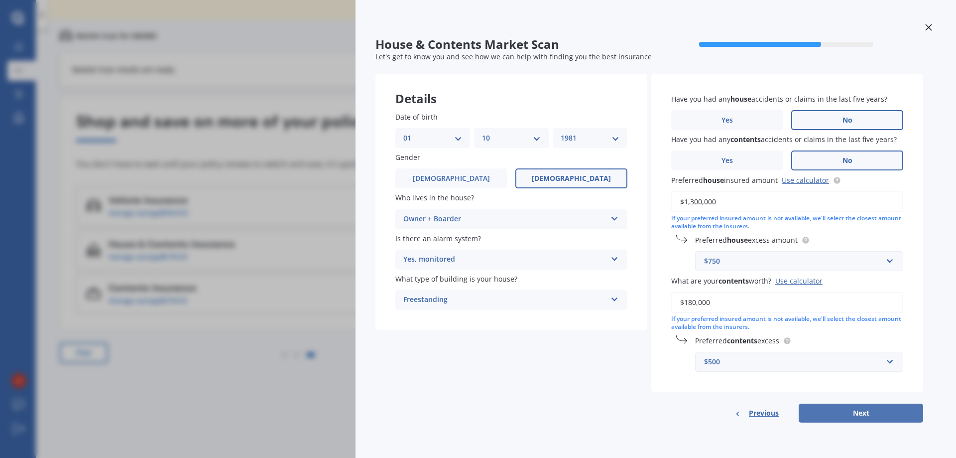
type input "$1,300,000"
click at [820, 411] on button "Next" at bounding box center [861, 412] width 125 height 19
select select "01"
select select "10"
select select "1981"
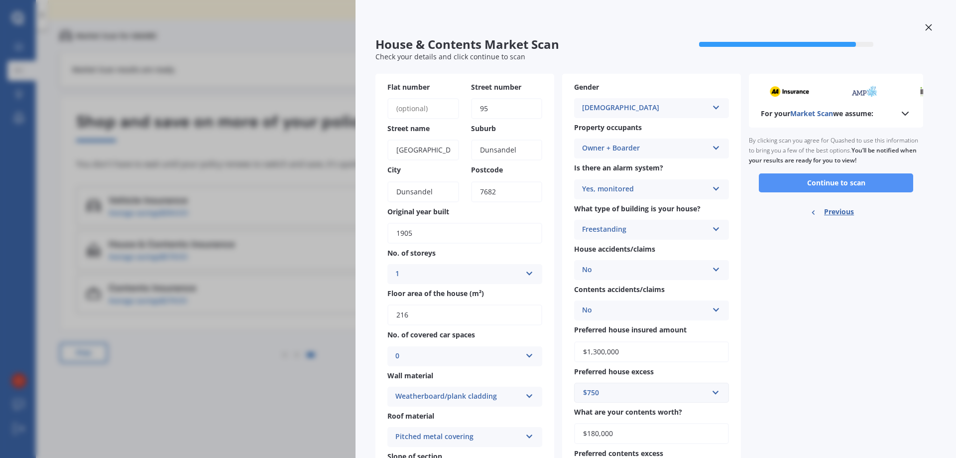
click at [814, 180] on button "Continue to scan" at bounding box center [836, 182] width 154 height 19
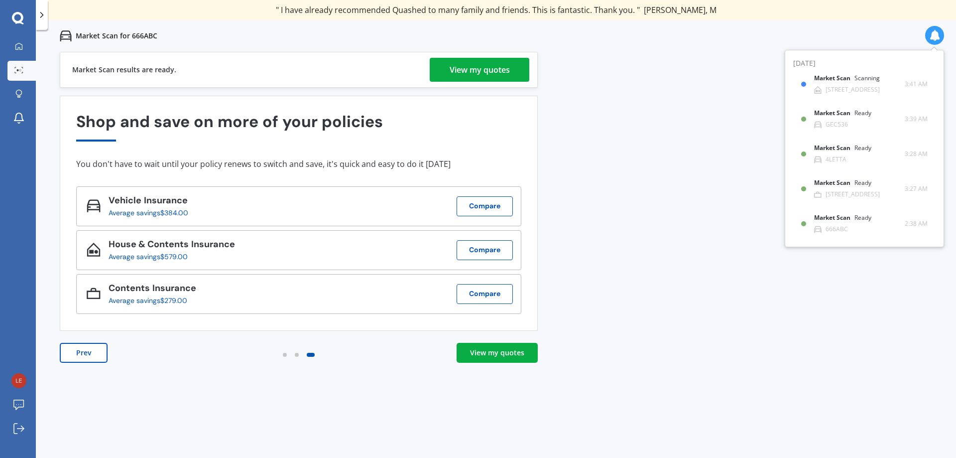
click at [461, 73] on div "View my quotes" at bounding box center [480, 70] width 60 height 24
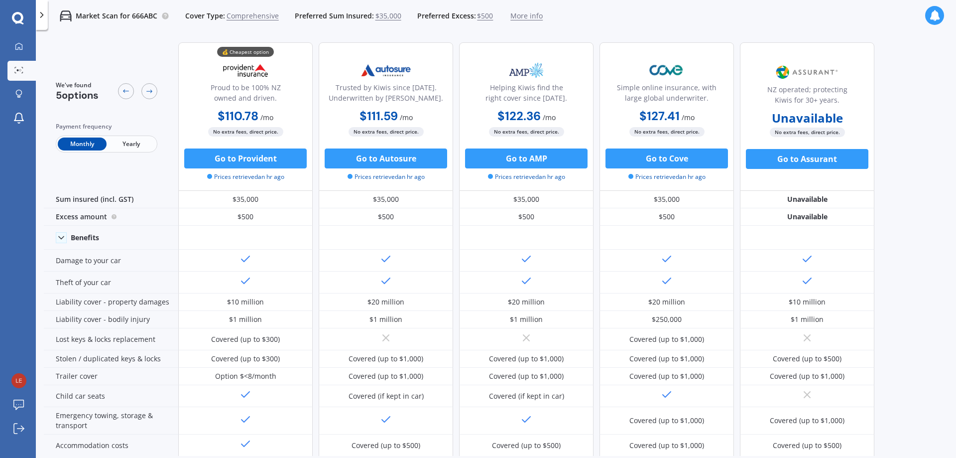
click at [246, 111] on b "$110.78" at bounding box center [238, 115] width 41 height 15
click at [530, 118] on b "$122.36" at bounding box center [519, 115] width 43 height 15
click at [260, 123] on div "$110.78 / mo $1,108.08 / yr $110.78 / mo" at bounding box center [245, 116] width 134 height 19
click at [262, 114] on span "/ mo" at bounding box center [266, 117] width 13 height 9
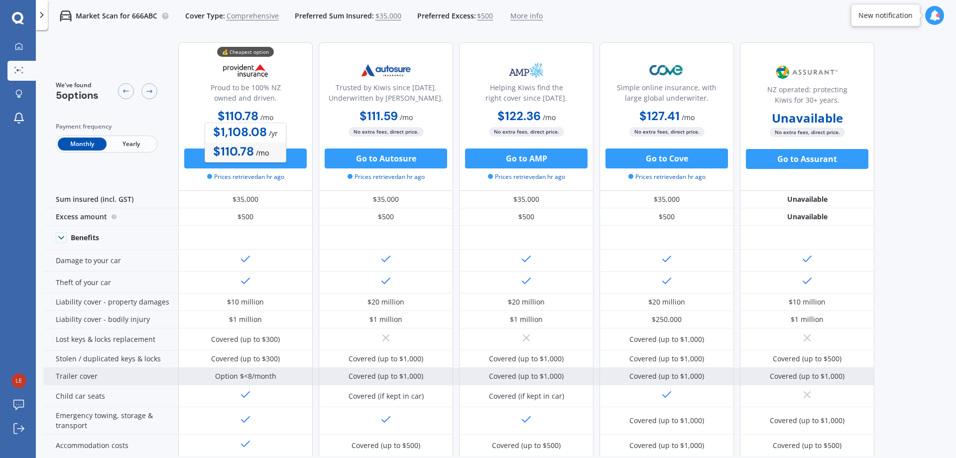
click at [244, 376] on div "Option $<8/month" at bounding box center [245, 376] width 61 height 10
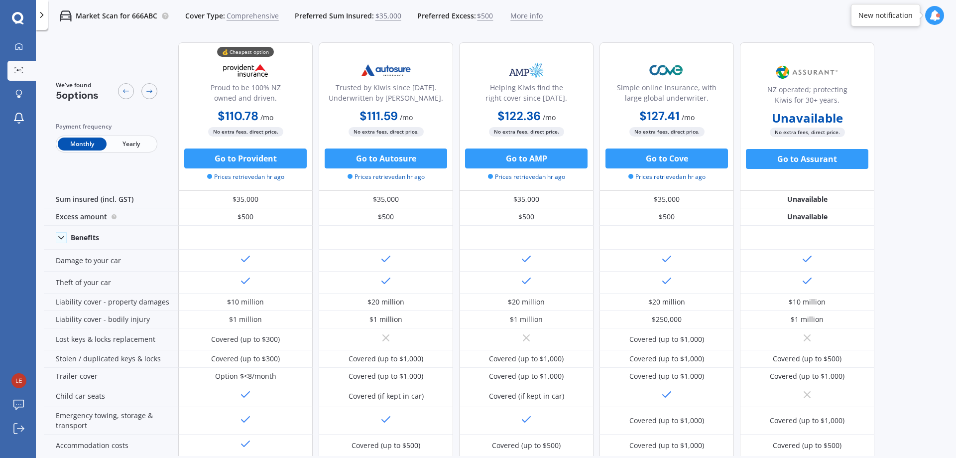
click at [253, 121] on b "$110.78" at bounding box center [238, 115] width 41 height 15
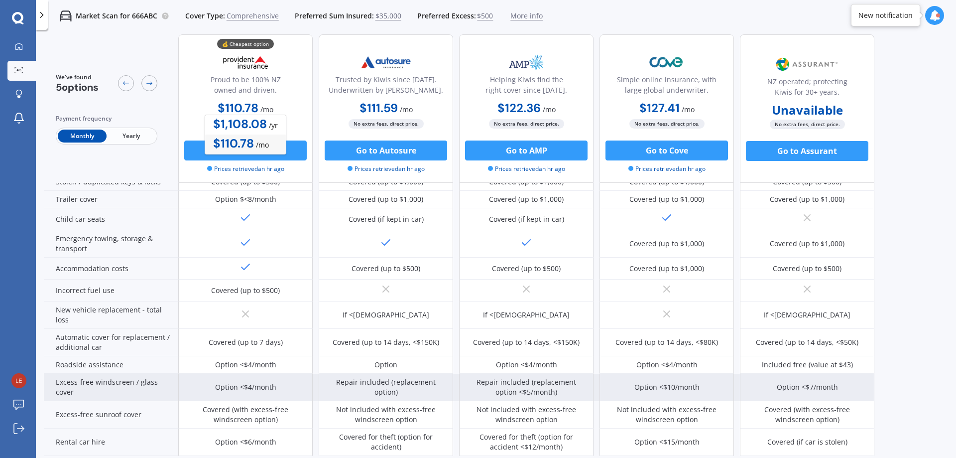
scroll to position [199, 0]
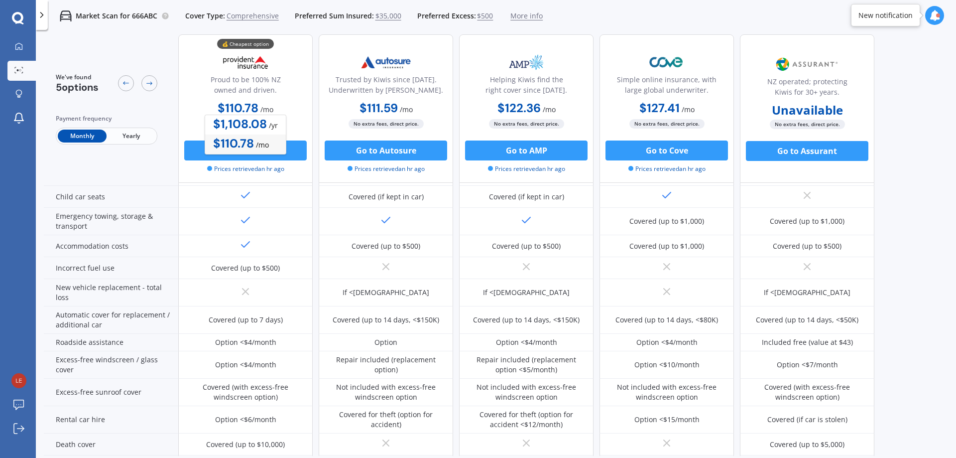
click at [153, 143] on div "Monthly Yearly" at bounding box center [107, 136] width 102 height 17
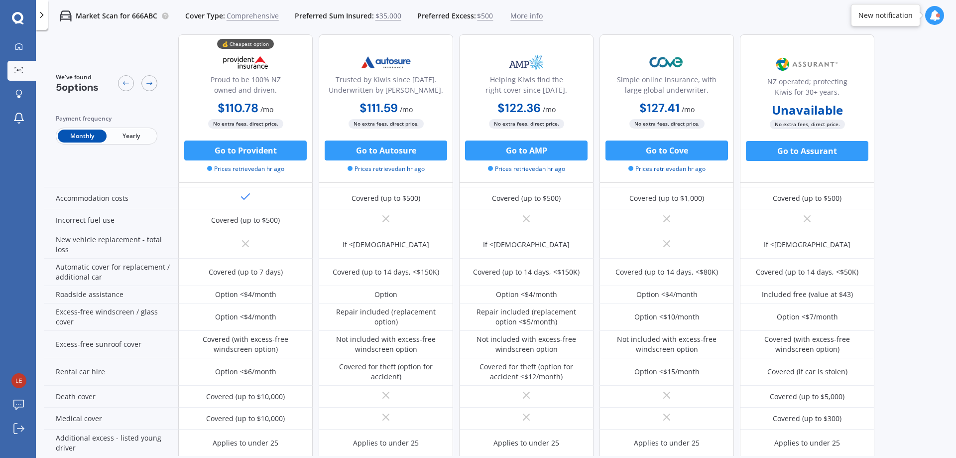
scroll to position [393, 0]
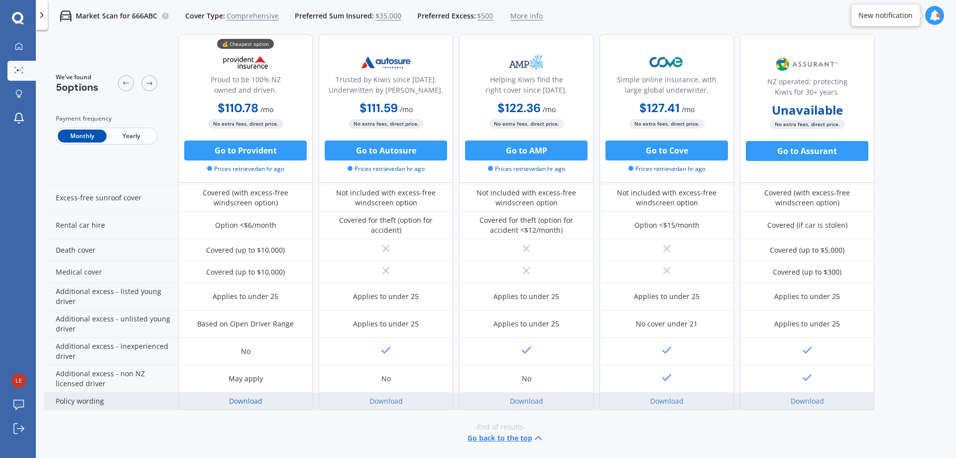
click at [247, 403] on link "Download" at bounding box center [245, 400] width 33 height 9
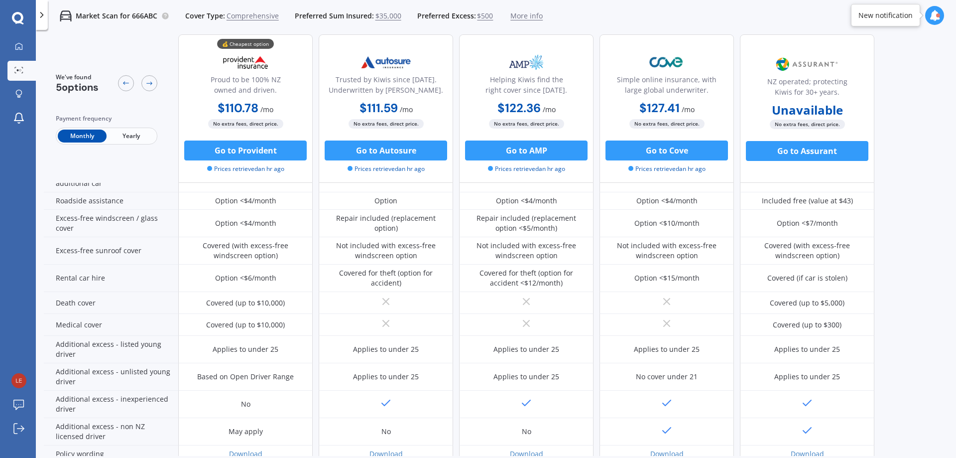
scroll to position [260, 0]
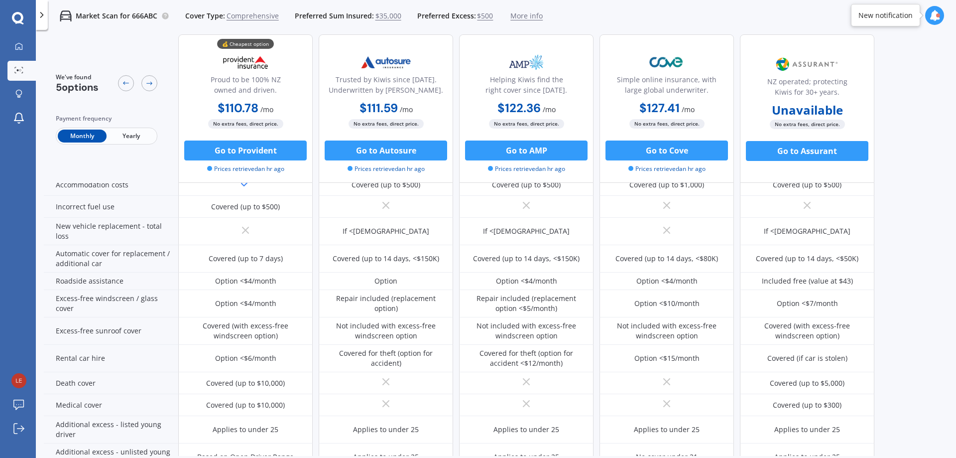
click at [530, 19] on span "More info" at bounding box center [526, 16] width 32 height 10
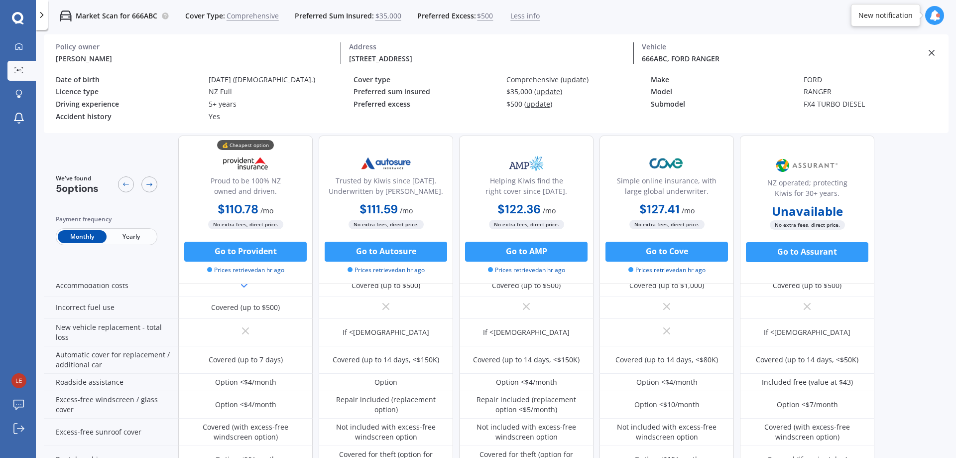
click at [134, 236] on span "Yearly" at bounding box center [131, 236] width 49 height 13
click at [77, 233] on span "Monthly" at bounding box center [82, 236] width 49 height 13
click at [243, 146] on div "💰 Cheapest option" at bounding box center [245, 145] width 57 height 10
click at [252, 255] on button "Go to Provident" at bounding box center [245, 252] width 123 height 20
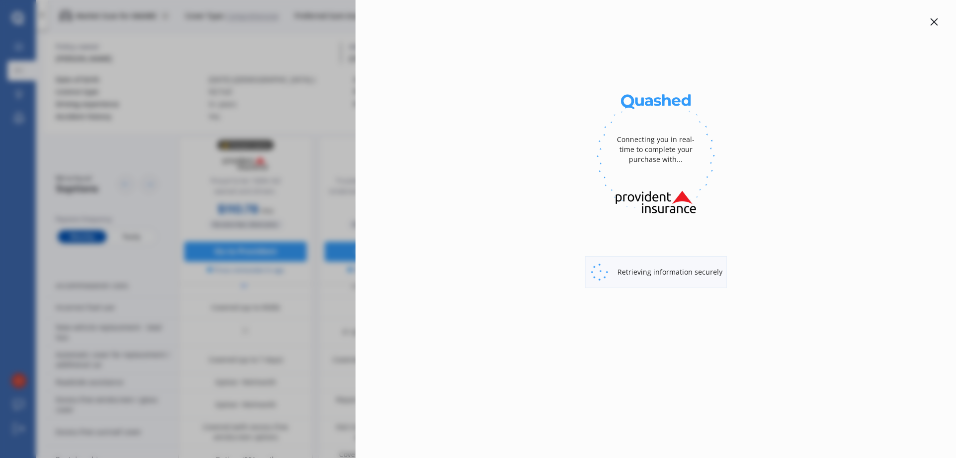
select select "full"
select select "[STREET_ADDRESS]"
select select "FORD"
select select "RANGER"
select select "NO"
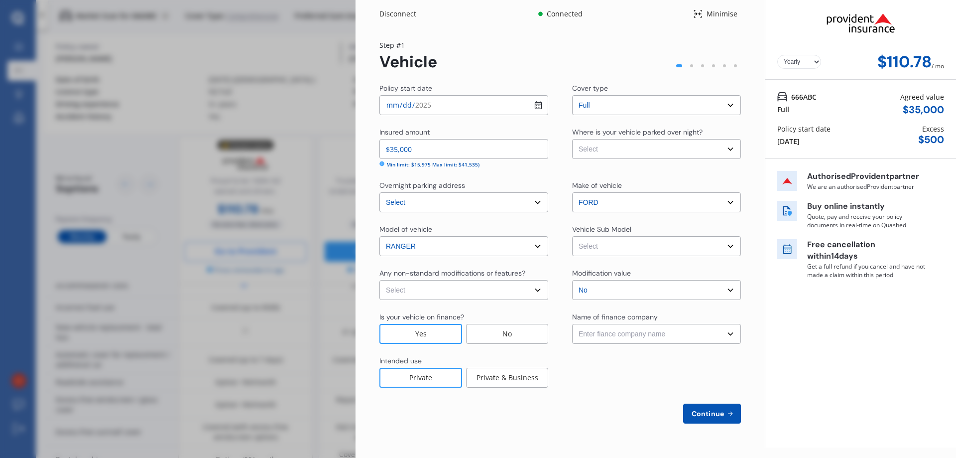
select select "Monthly"
click at [695, 12] on icon at bounding box center [697, 14] width 9 height 12
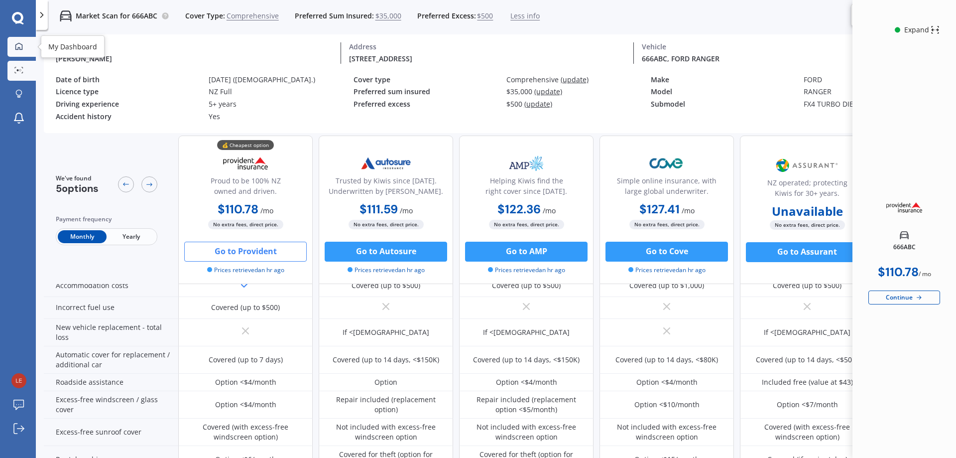
click at [11, 43] on link "My Dashboard" at bounding box center [21, 47] width 28 height 20
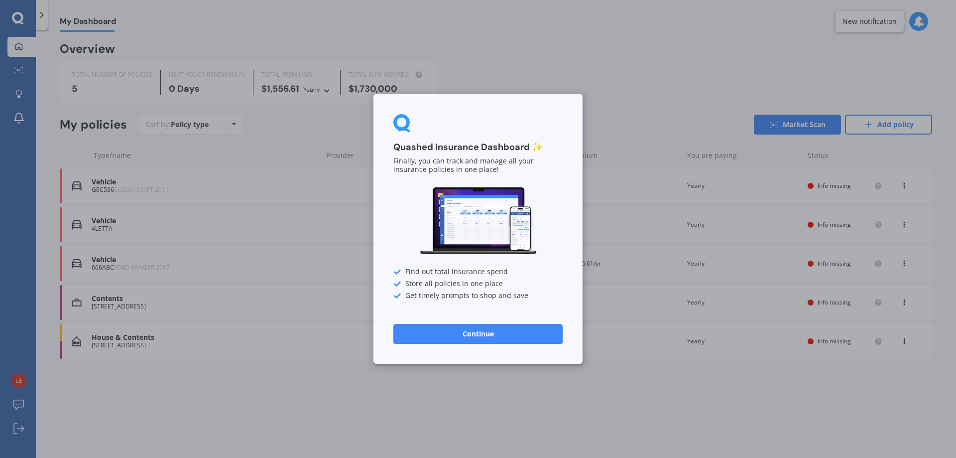
click at [476, 337] on button "Continue" at bounding box center [477, 334] width 169 height 20
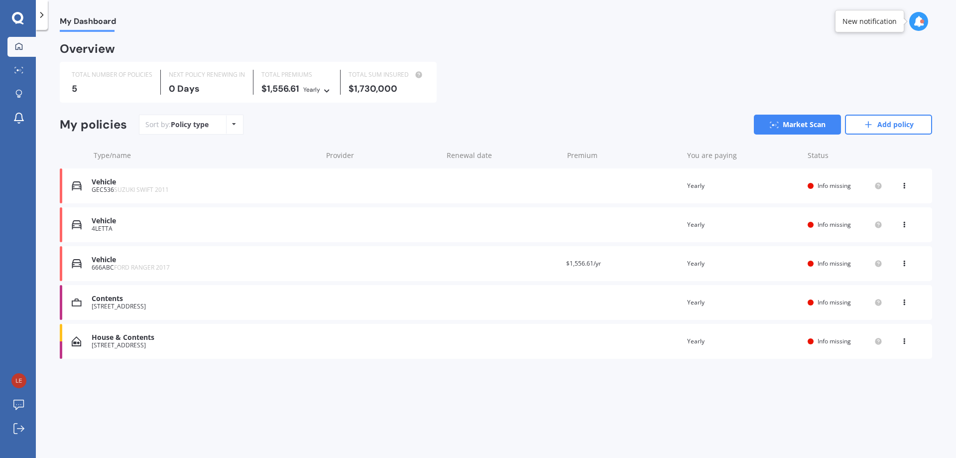
click at [106, 223] on div "Vehicle" at bounding box center [205, 221] width 226 height 8
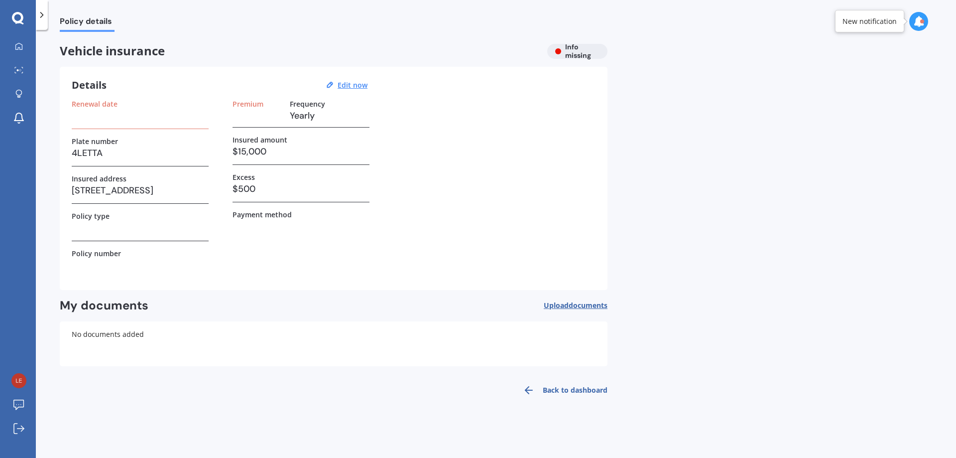
click at [97, 120] on h3 at bounding box center [140, 115] width 137 height 15
click at [109, 126] on div "Renewal date" at bounding box center [140, 114] width 137 height 29
click at [561, 308] on span "Upload documents" at bounding box center [576, 305] width 64 height 8
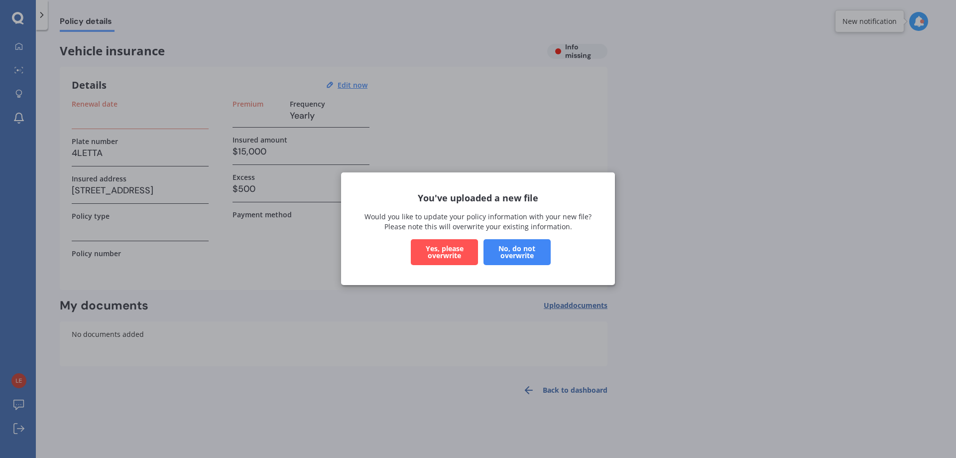
click at [528, 257] on button "No, do not overwrite" at bounding box center [517, 253] width 67 height 26
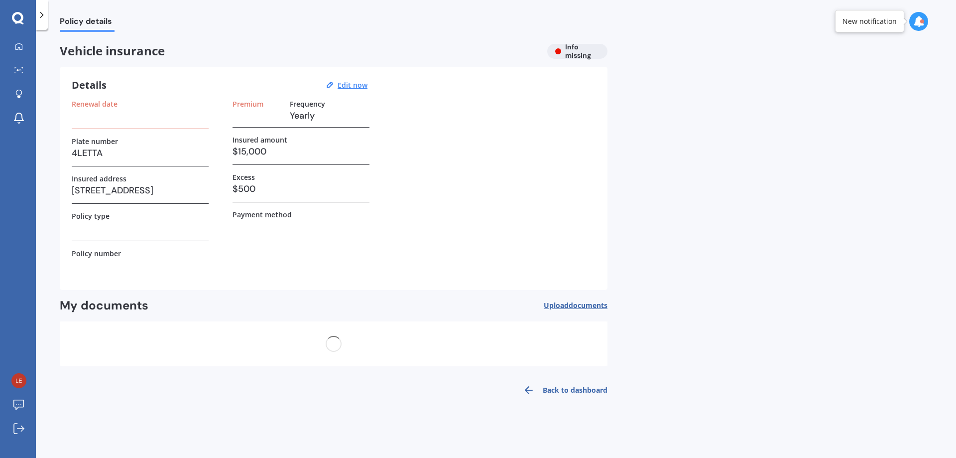
click at [305, 111] on h3 "Yearly" at bounding box center [330, 115] width 80 height 15
click at [84, 114] on h3 at bounding box center [140, 115] width 137 height 15
click at [93, 104] on label "Renewal date" at bounding box center [95, 104] width 46 height 8
click at [91, 348] on rect at bounding box center [96, 340] width 16 height 22
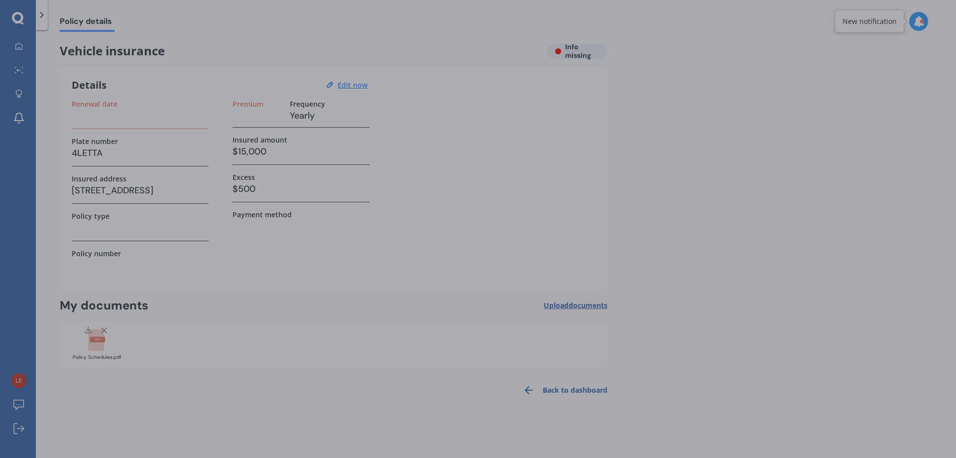
click at [91, 348] on div at bounding box center [478, 229] width 956 height 458
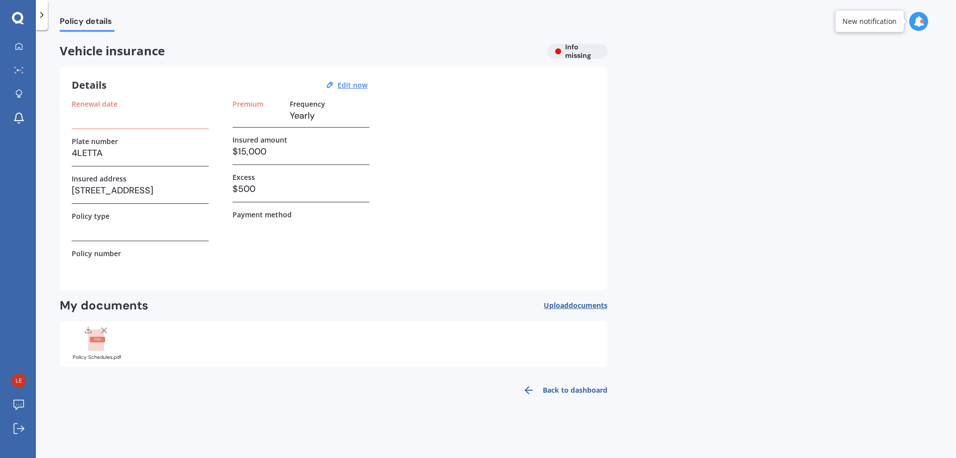
click at [96, 334] on rect at bounding box center [96, 340] width 16 height 22
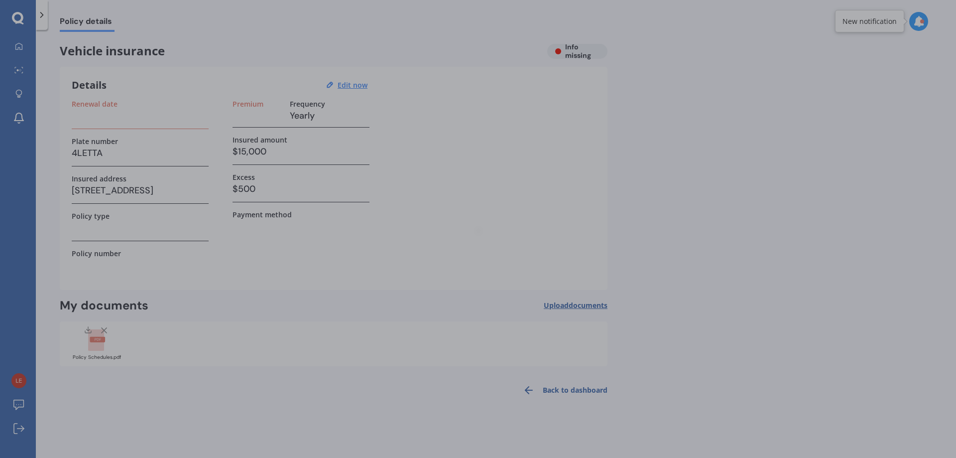
click at [96, 333] on div at bounding box center [478, 229] width 956 height 458
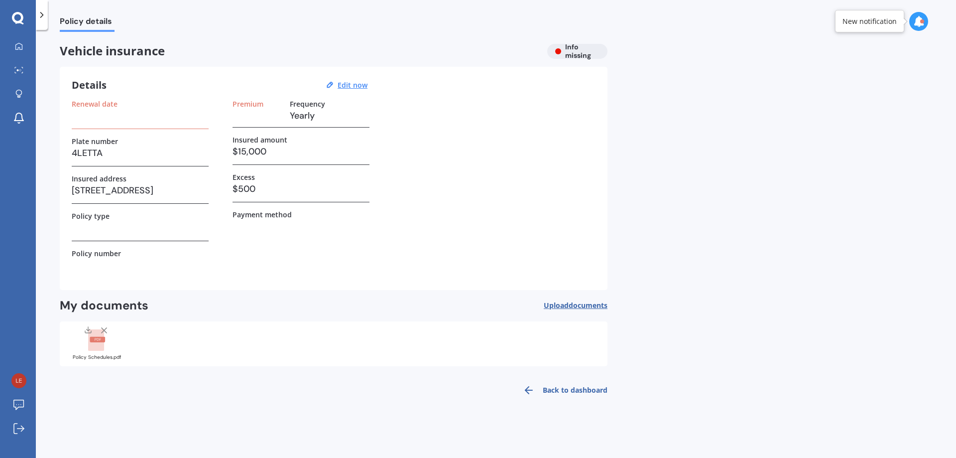
drag, startPoint x: 105, startPoint y: 124, endPoint x: 103, endPoint y: 117, distance: 7.3
click at [105, 124] on div "Renewal date" at bounding box center [140, 114] width 137 height 29
click at [347, 86] on u "Edit now" at bounding box center [353, 84] width 30 height 9
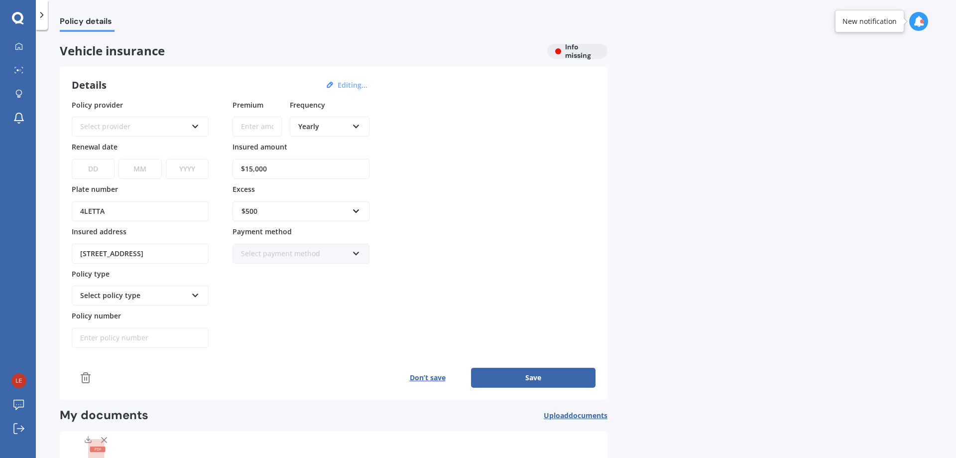
click at [100, 124] on div "Select provider" at bounding box center [133, 126] width 107 height 11
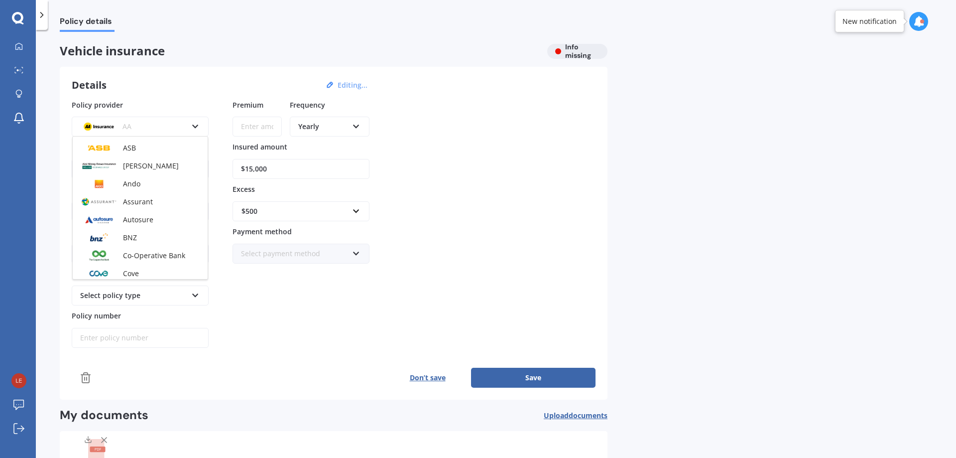
scroll to position [199, 0]
click at [129, 122] on div "AA" at bounding box center [133, 126] width 107 height 11
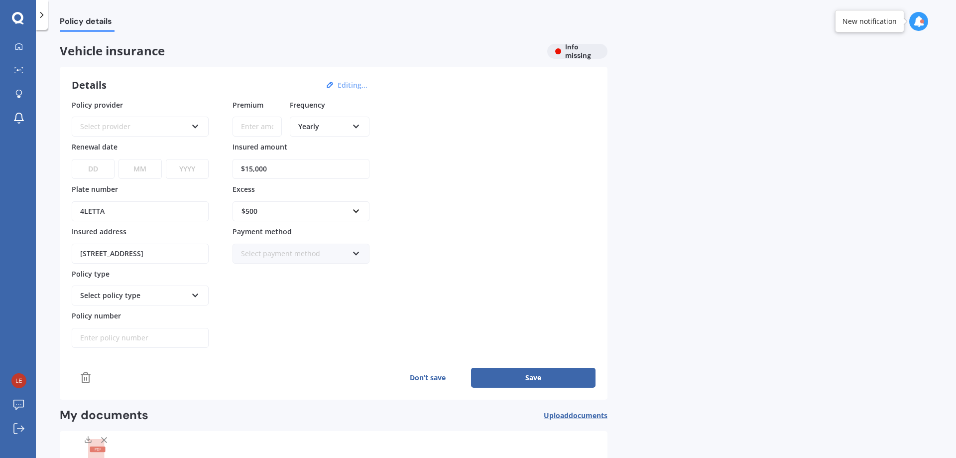
click at [130, 129] on div "Select provider" at bounding box center [133, 126] width 107 height 11
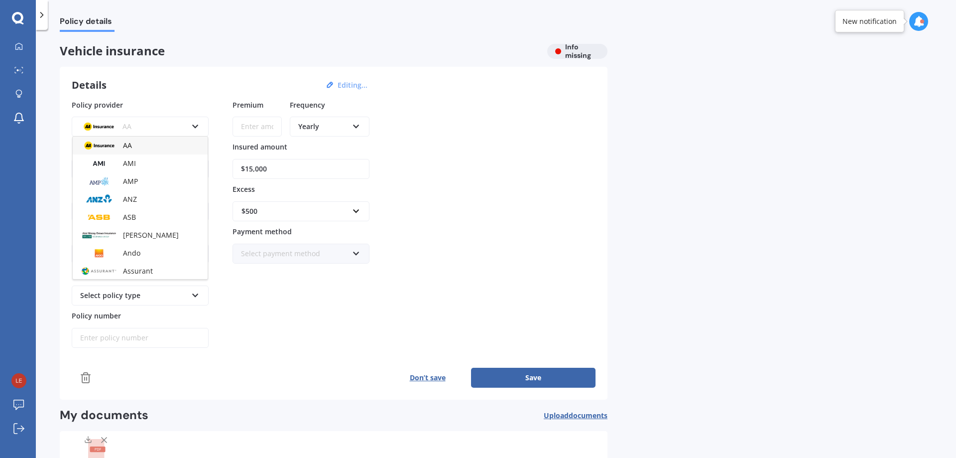
click at [139, 133] on div "AA AA AMI AMP ANZ ASB Aioi Nissay Dowa Ando Assurant Autosure BNZ Co-Operative …" at bounding box center [140, 127] width 137 height 20
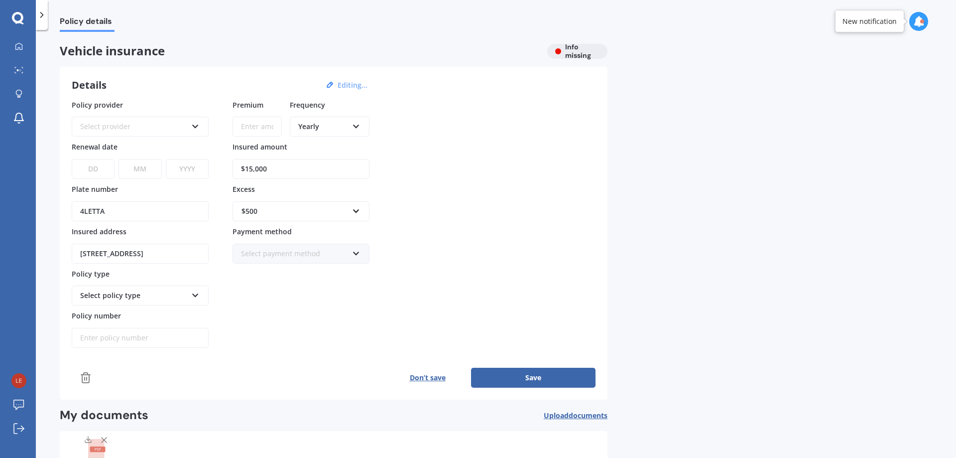
click at [135, 121] on div "Select provider AA AMI AMP ANZ ASB Aioi Nissay Dowa Ando Assurant Autosure BNZ …" at bounding box center [140, 127] width 137 height 20
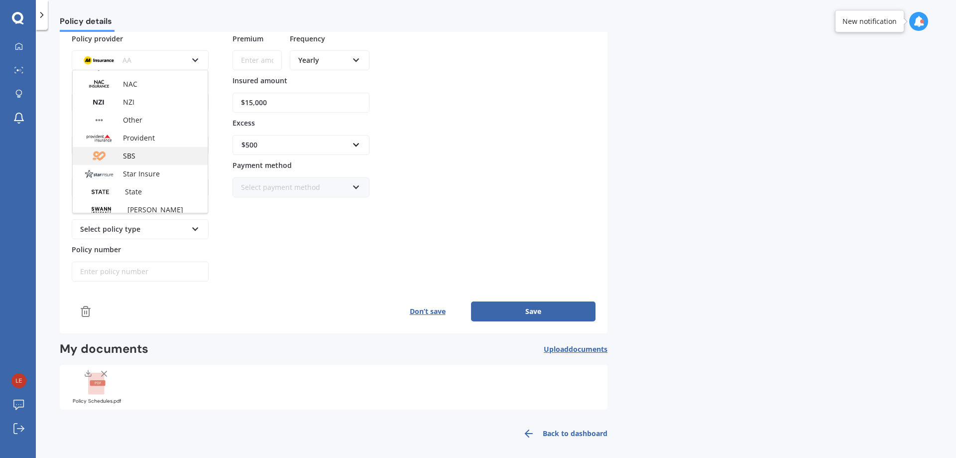
scroll to position [298, 0]
click at [149, 123] on div "NZI" at bounding box center [140, 122] width 135 height 18
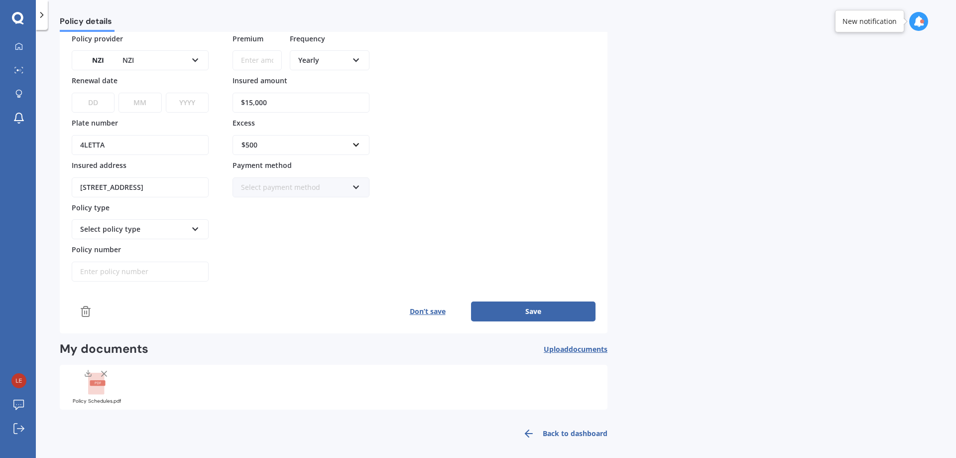
click at [101, 92] on div "DD 01 02 03 04 05 06 07 08 09 10 11 12 13 14 15 16 17 18 19 20 21 22 23 24 25 2…" at bounding box center [140, 96] width 137 height 32
click at [106, 103] on select "DD 01 02 03 04 05 06 07 08 09 10 11 12 13 14 15 16 17 18 19 20 21 22 23 24 25 2…" at bounding box center [93, 103] width 43 height 20
select select "03"
click at [72, 93] on select "DD 01 02 03 04 05 06 07 08 09 10 11 12 13 14 15 16 17 18 19 20 21 22 23 24 25 2…" at bounding box center [93, 103] width 43 height 20
click at [140, 104] on select "MM 01 02 03 04 05 06 07 08 09 10 11 12" at bounding box center [140, 103] width 43 height 20
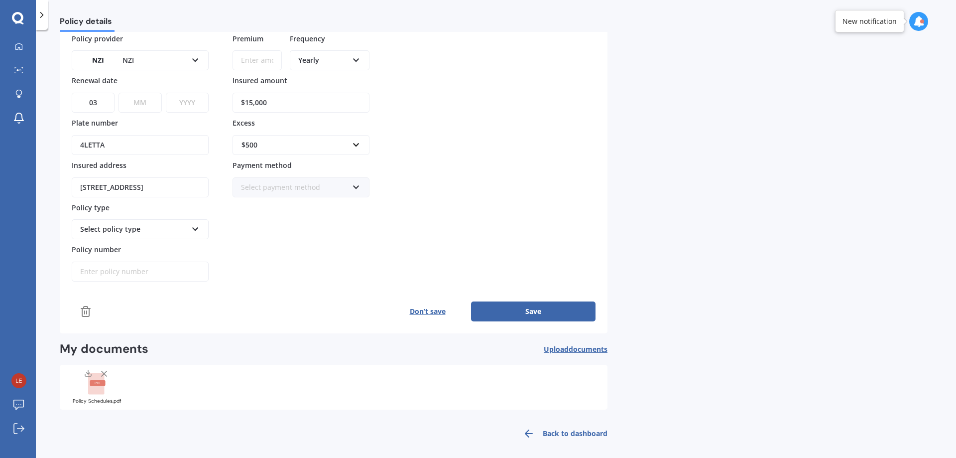
select select "09"
click at [119, 93] on select "MM 01 02 03 04 05 06 07 08 09 10 11 12" at bounding box center [140, 103] width 43 height 20
click at [176, 104] on select "YYYY 2027 2026 2025 2024 2023 2022 2021 2020 2019 2018 2017 2016 2015 2014 2013…" at bounding box center [187, 103] width 43 height 20
select select "2025"
click at [166, 93] on select "YYYY 2027 2026 2025 2024 2023 2022 2021 2020 2019 2018 2017 2016 2015 2014 2013…" at bounding box center [187, 103] width 43 height 20
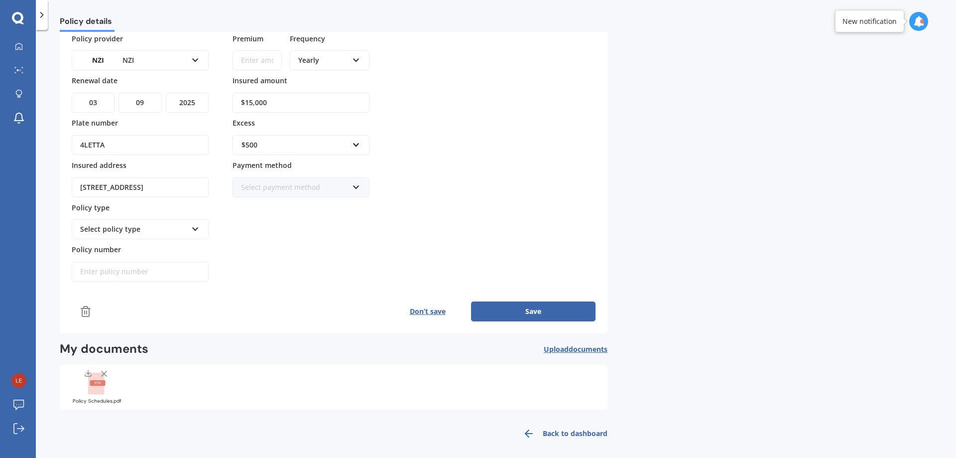
click at [143, 228] on div "Select policy type" at bounding box center [133, 229] width 107 height 11
click at [106, 287] on span "Full Cover" at bounding box center [97, 283] width 33 height 9
click at [156, 277] on input "Policy number" at bounding box center [140, 271] width 137 height 20
click at [117, 265] on input "Policy number" at bounding box center [140, 271] width 137 height 20
paste input "15-0572905-BPL"
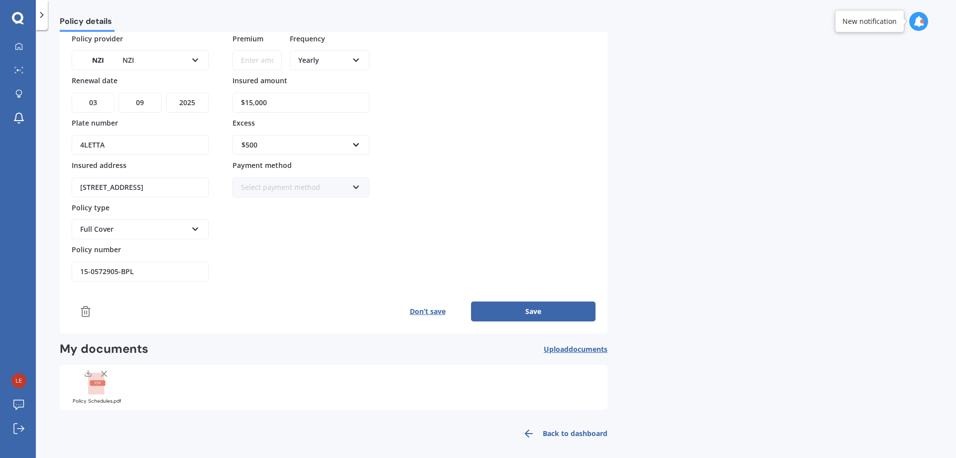
type input "15-0572905-BPL"
click at [271, 62] on input "Premium" at bounding box center [257, 60] width 49 height 20
type input "$1,431.19"
click at [250, 105] on input "$15,000" at bounding box center [301, 103] width 137 height 20
type input "$17,000"
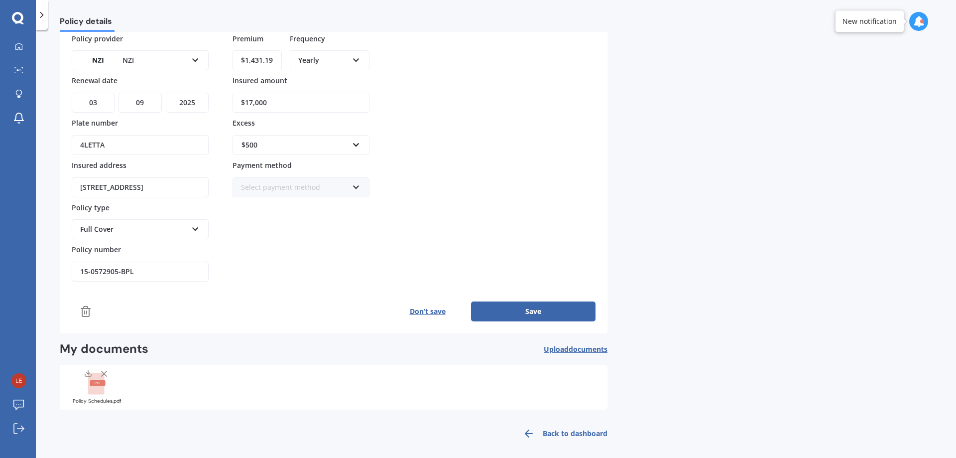
click at [419, 174] on div "Policy provider NZI AA AMI AMP ANZ ASB [PERSON_NAME] Dowa Ando Assurant Autosur…" at bounding box center [334, 157] width 524 height 249
click at [532, 318] on button "Save" at bounding box center [533, 311] width 125 height 20
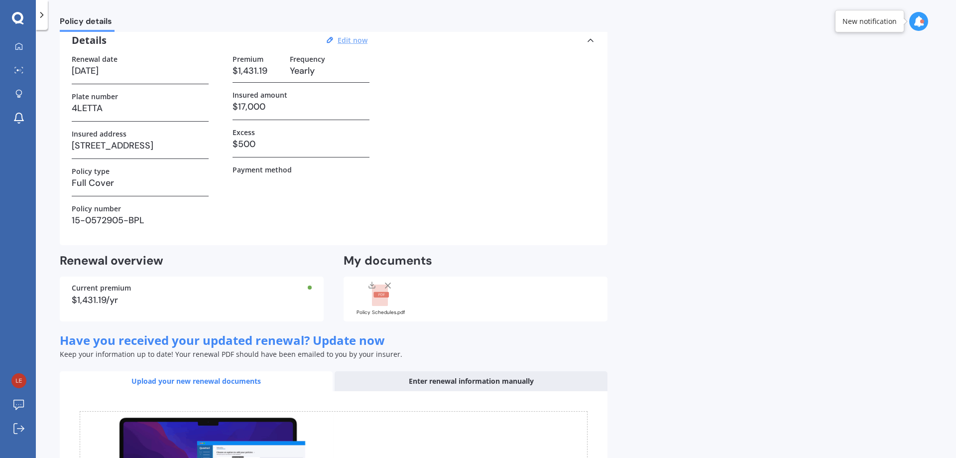
scroll to position [133, 0]
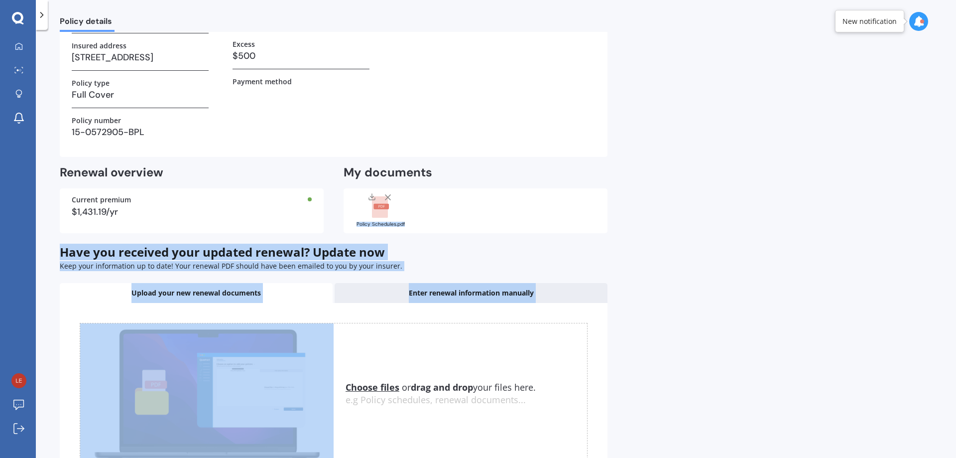
drag, startPoint x: 382, startPoint y: 208, endPoint x: 322, endPoint y: 386, distance: 188.2
click at [322, 386] on div "Vehicle insurance Expiring soon Details Edit now Renewal date [DATE] Plate numb…" at bounding box center [334, 213] width 548 height 605
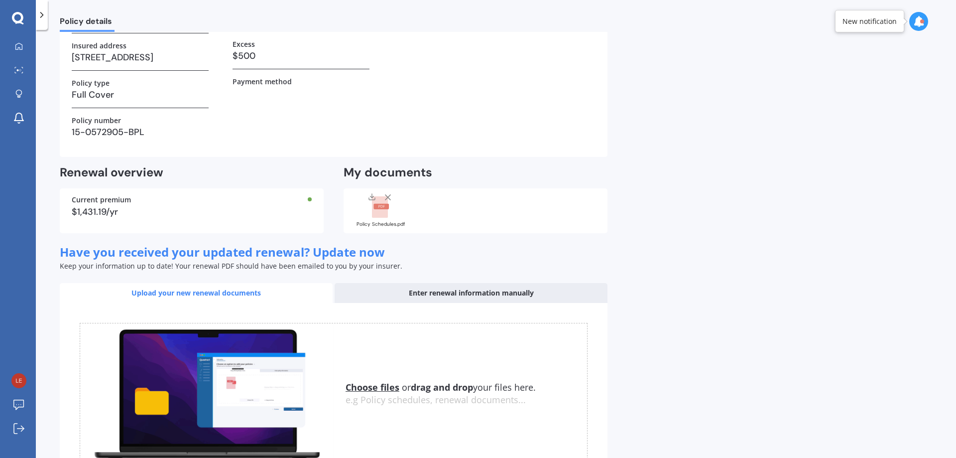
click at [376, 208] on rect at bounding box center [381, 206] width 15 height 5
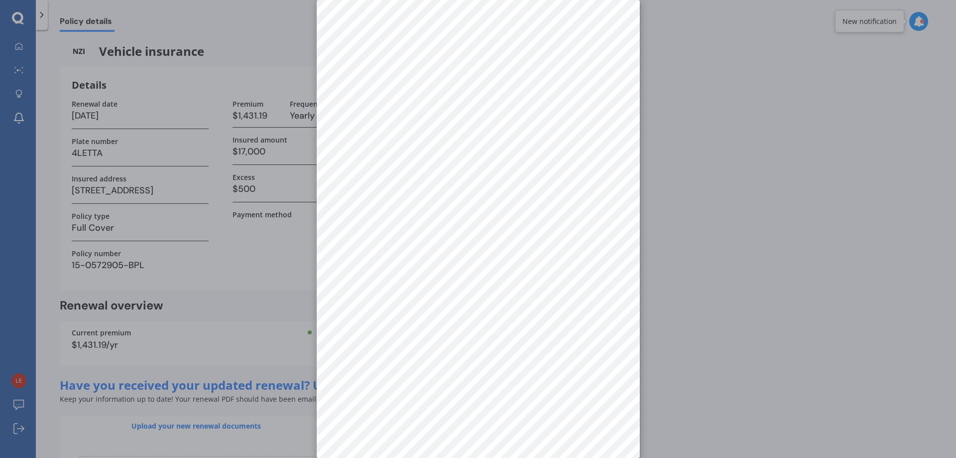
scroll to position [0, 0]
click at [793, 224] on div at bounding box center [478, 229] width 956 height 458
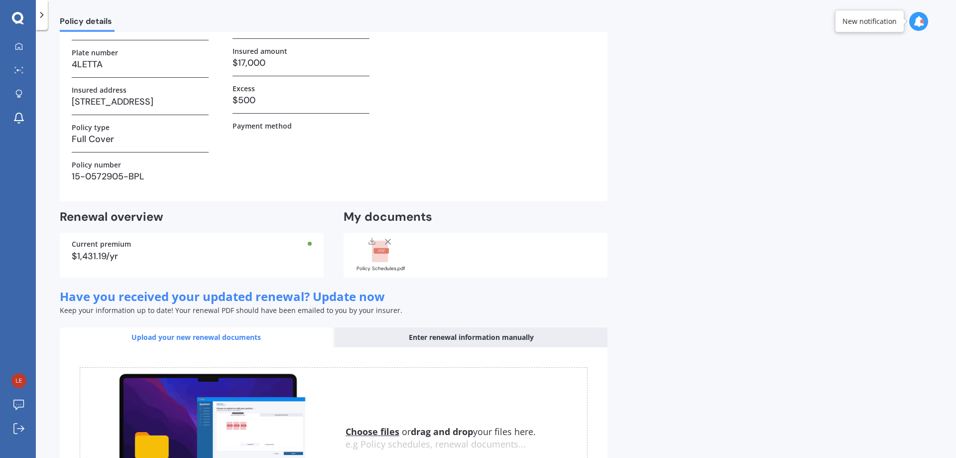
scroll to position [209, 0]
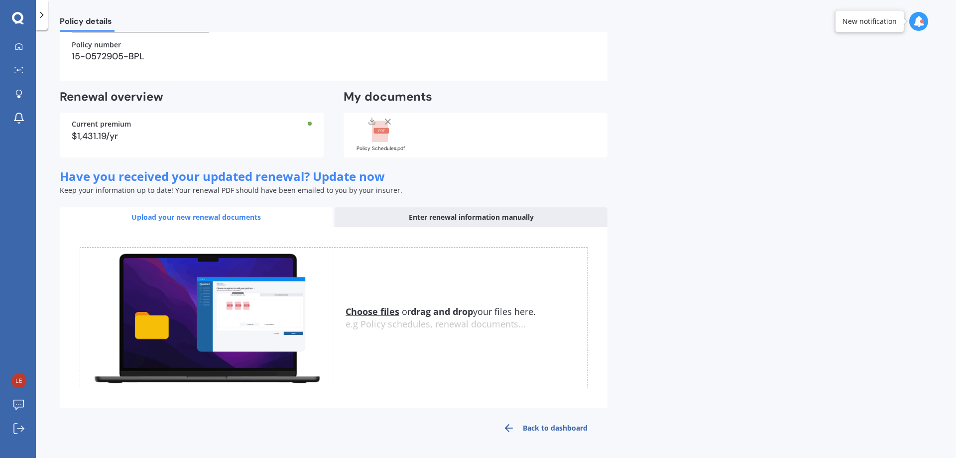
click at [557, 431] on link "Back to dashboard" at bounding box center [545, 428] width 125 height 24
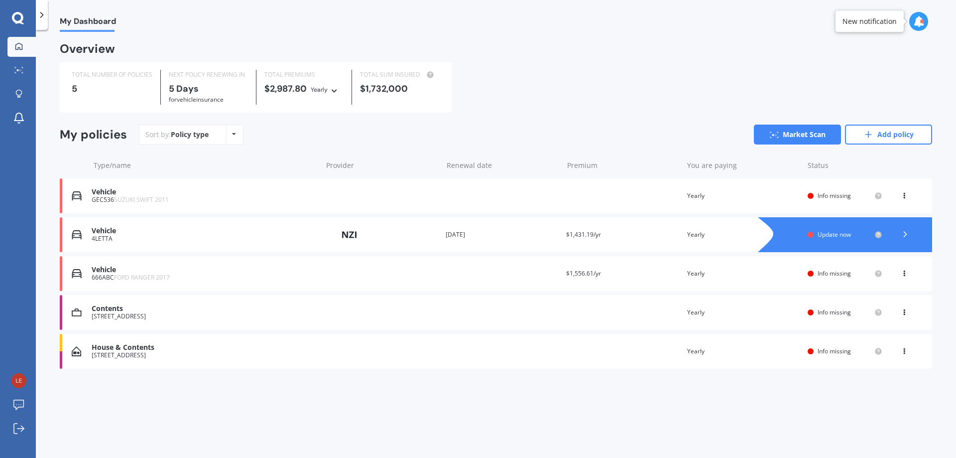
click at [844, 354] on span "Info missing" at bounding box center [834, 351] width 33 height 8
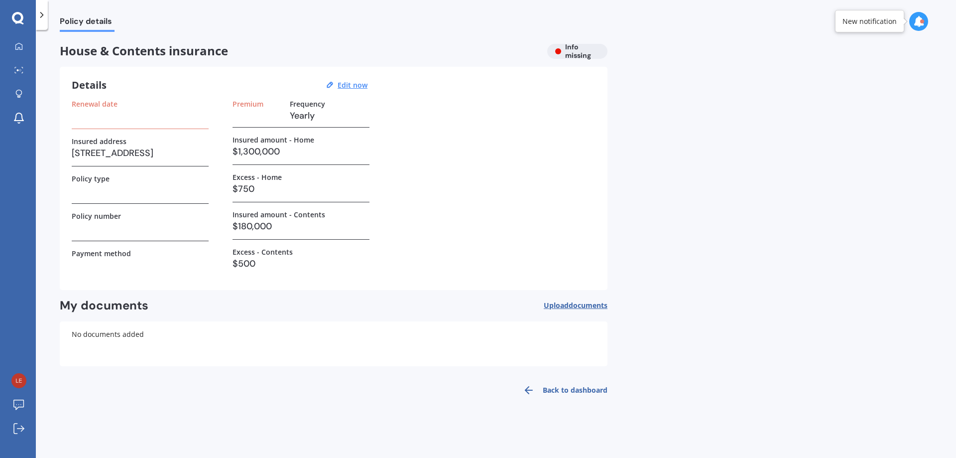
click at [136, 121] on h3 at bounding box center [140, 115] width 137 height 15
click at [92, 126] on div "Renewal date" at bounding box center [140, 114] width 137 height 29
click at [345, 84] on u "Edit now" at bounding box center [353, 84] width 30 height 9
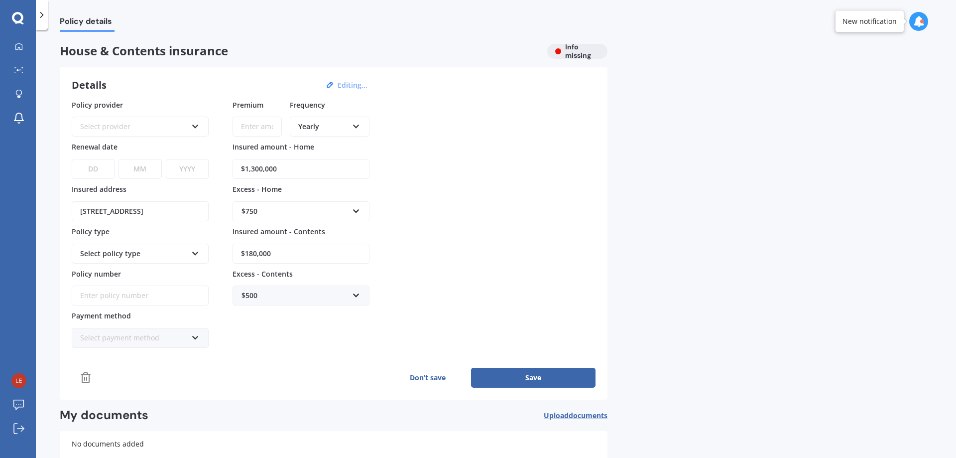
click at [126, 125] on div "Select provider" at bounding box center [133, 126] width 107 height 11
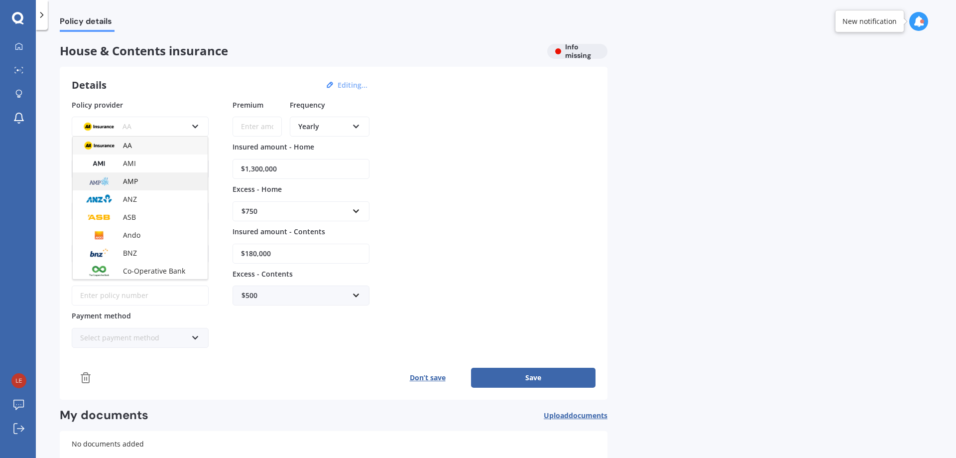
click at [136, 186] on div "AMP" at bounding box center [140, 181] width 135 height 18
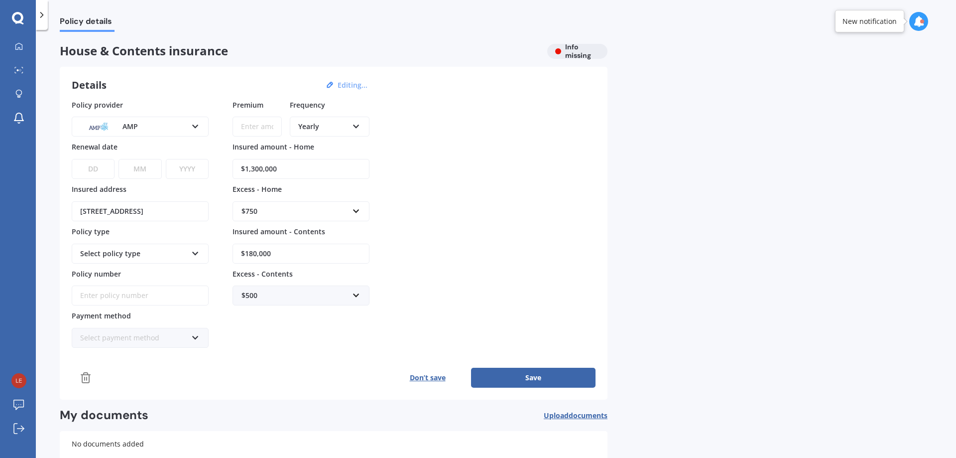
click at [98, 170] on select "DD 01 02 03 04 05 06 07 08 09 10 11 12 13 14 15 16 17 18 19 20 21 22 23 24 25 2…" at bounding box center [93, 169] width 43 height 20
select select "03"
click at [72, 159] on select "DD 01 02 03 04 05 06 07 08 09 10 11 12 13 14 15 16 17 18 19 20 21 22 23 24 25 2…" at bounding box center [93, 169] width 43 height 20
click at [142, 169] on select "MM 01 02 03 04 05 06 07 08 09 10 11 12" at bounding box center [140, 169] width 43 height 20
select select "09"
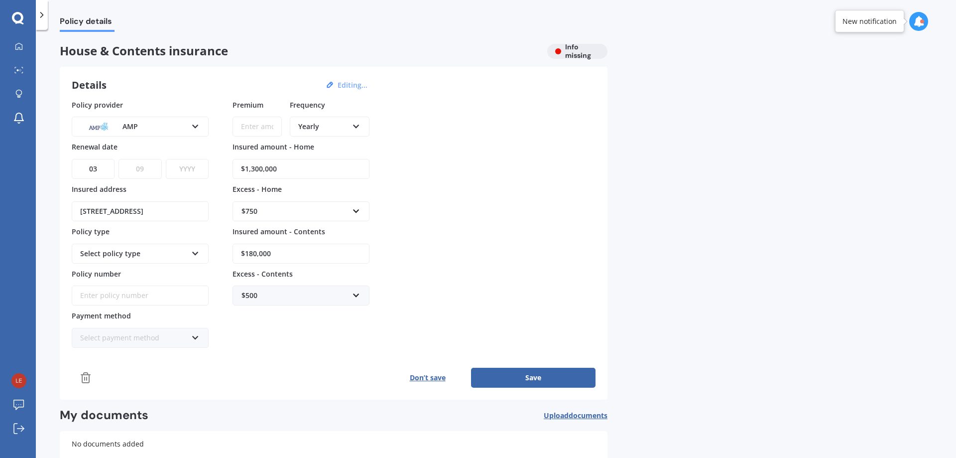
click at [119, 159] on select "MM 01 02 03 04 05 06 07 08 09 10 11 12" at bounding box center [140, 169] width 43 height 20
click at [197, 178] on select "YYYY 2027 2026 2025 2024 2023 2022 2021 2020 2019 2018 2017 2016 2015 2014 2013…" at bounding box center [187, 169] width 43 height 20
click at [195, 166] on select "YYYY 2027 2026 2025 2024 2023 2022 2021 2020 2019 2018 2017 2016 2015 2014 2013…" at bounding box center [187, 169] width 43 height 20
click at [190, 171] on select "YYYY 2027 2026 2025 2024 2023 2022 2021 2020 2019 2018 2017 2016 2015 2014 2013…" at bounding box center [187, 169] width 43 height 20
select select "2025"
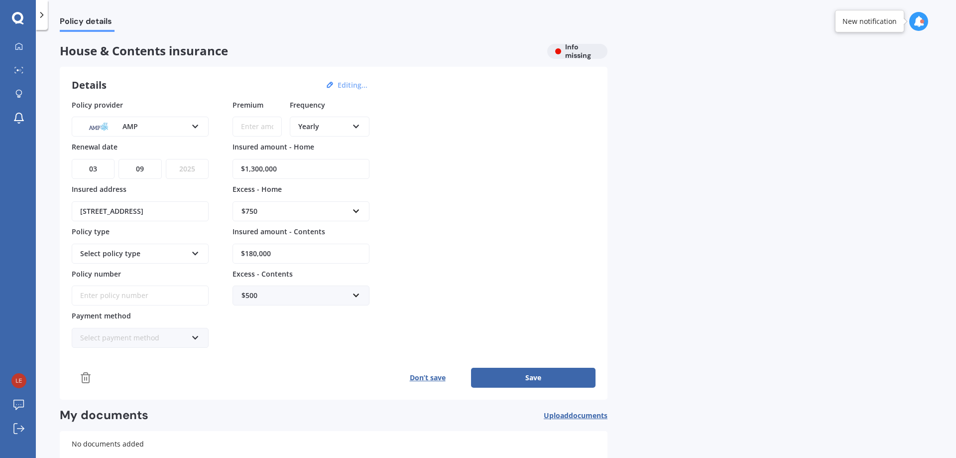
click at [166, 159] on select "YYYY 2027 2026 2025 2024 2023 2022 2021 2020 2019 2018 2017 2016 2015 2014 2013…" at bounding box center [187, 169] width 43 height 20
click at [264, 132] on input "Premium" at bounding box center [257, 127] width 49 height 20
type input "$2,482.71"
click at [393, 141] on div "Policy provider AMP AA AMI AMP ANZ ASB Ando BNZ Co-Operative Bank FMG Initio Ki…" at bounding box center [334, 224] width 524 height 249
click at [154, 297] on input "Policy number" at bounding box center [140, 295] width 137 height 20
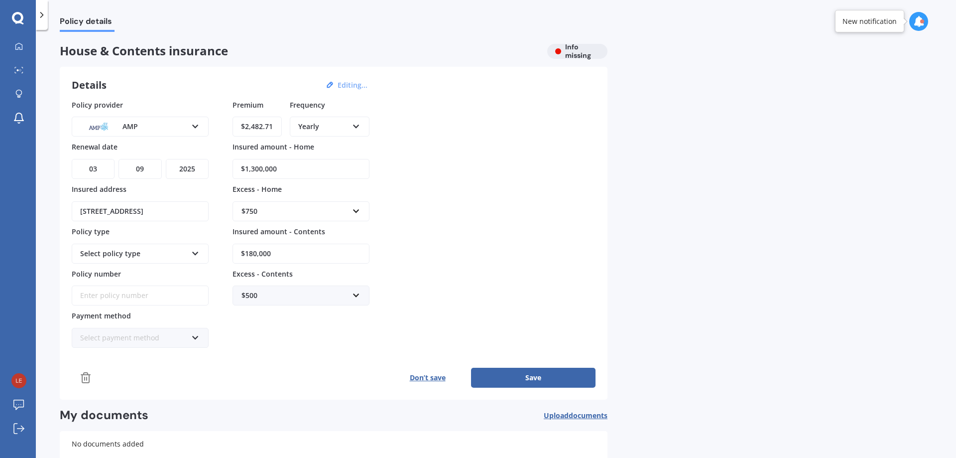
click at [144, 305] on input "Policy number" at bounding box center [140, 295] width 137 height 20
paste input "FIP 5346430"
type input "FIP 5346430"
click at [569, 376] on button "Save" at bounding box center [533, 378] width 125 height 20
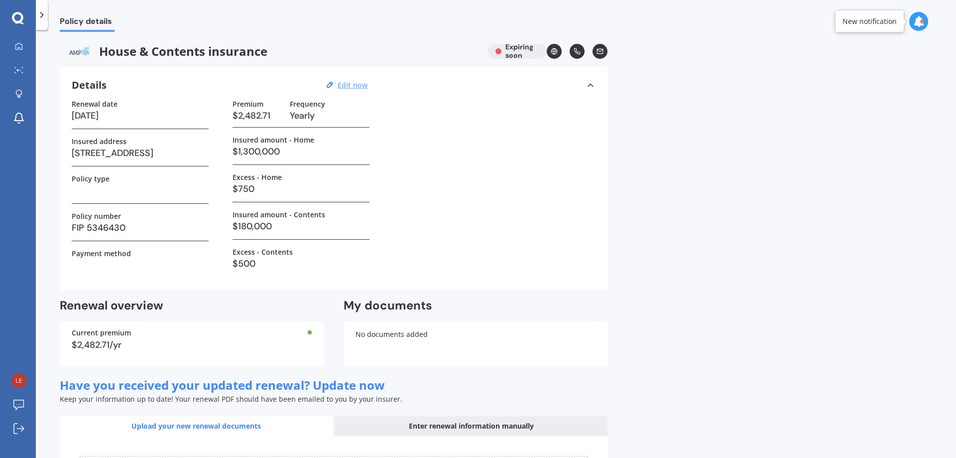
click at [385, 340] on div "No documents added" at bounding box center [476, 343] width 264 height 45
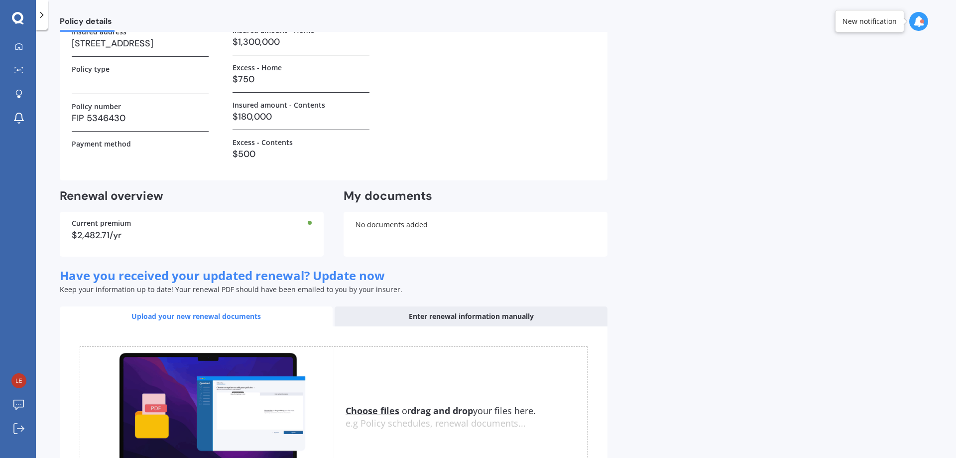
scroll to position [209, 0]
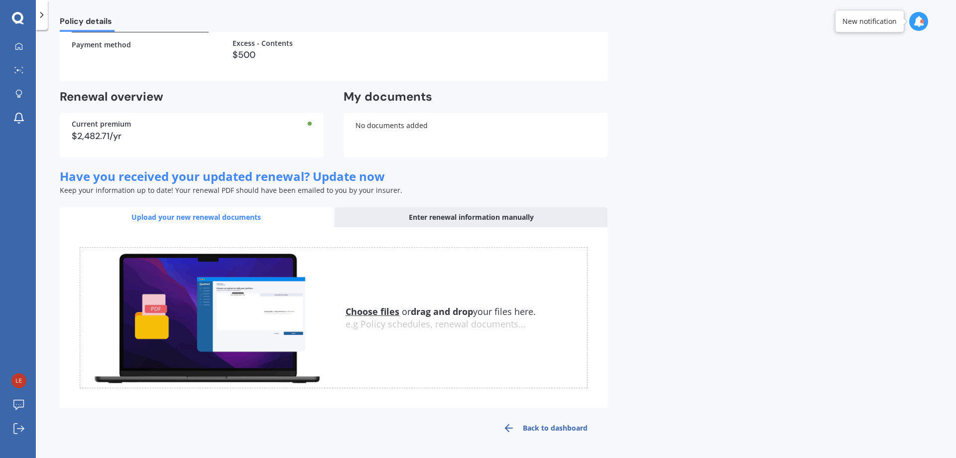
click at [550, 427] on link "Back to dashboard" at bounding box center [545, 428] width 125 height 24
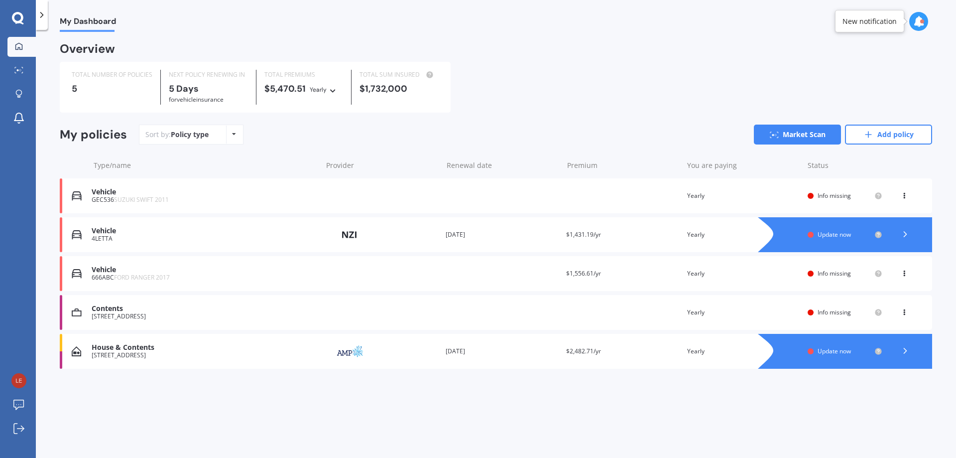
click at [843, 311] on span "Info missing" at bounding box center [834, 312] width 33 height 8
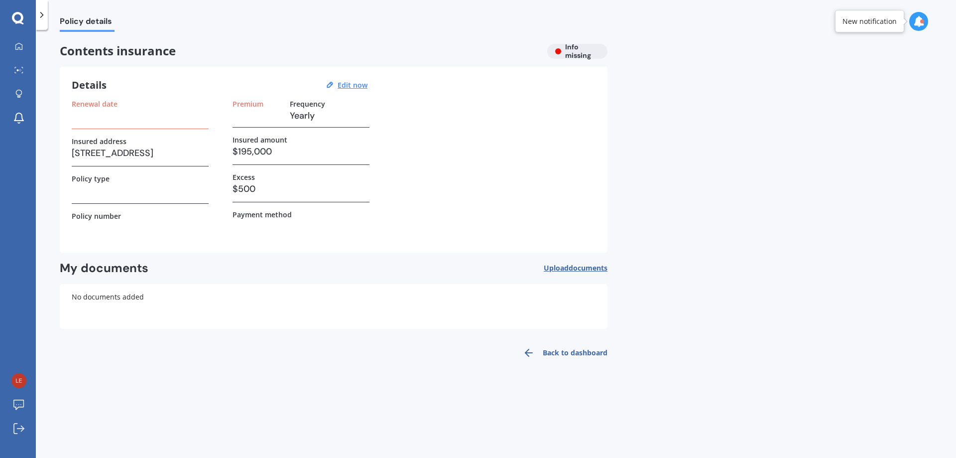
click at [98, 110] on h3 at bounding box center [140, 115] width 137 height 15
click at [109, 126] on div "Renewal date" at bounding box center [140, 114] width 137 height 29
click at [346, 86] on u "Edit now" at bounding box center [353, 84] width 30 height 9
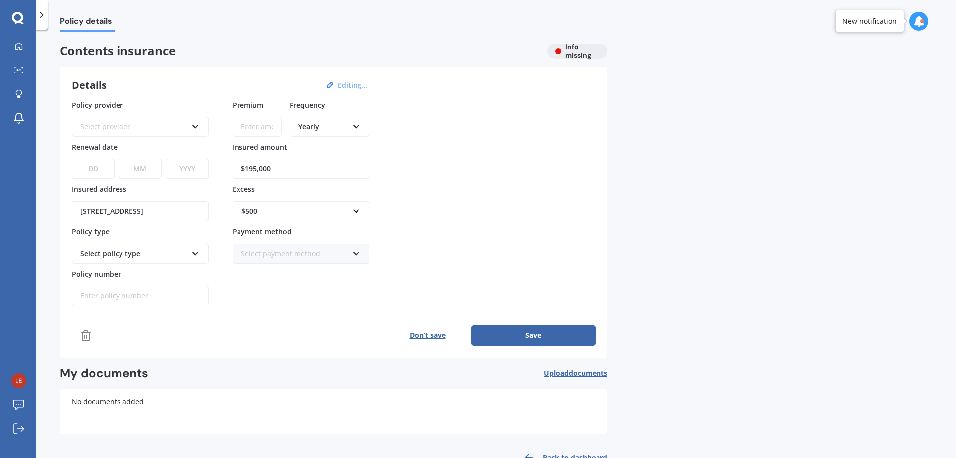
click at [98, 125] on div "Select provider" at bounding box center [133, 126] width 107 height 11
